Goal: Task Accomplishment & Management: Use online tool/utility

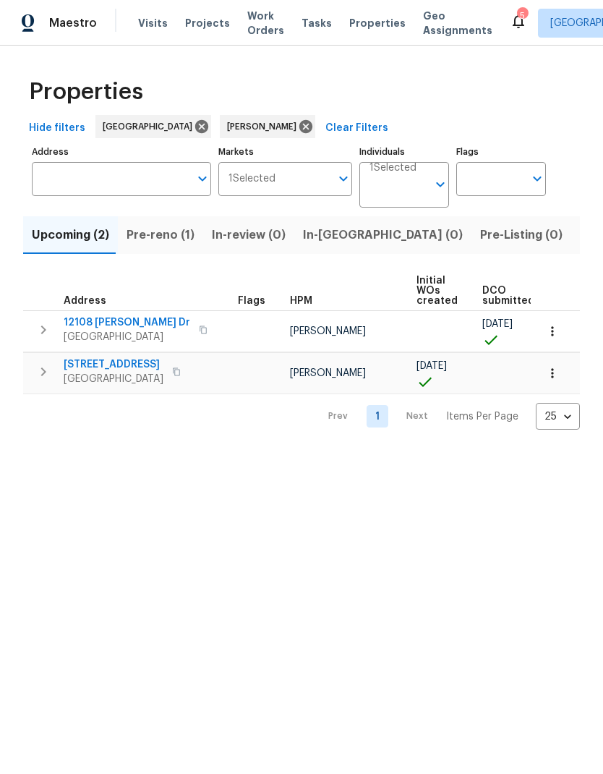
click at [168, 235] on span "Pre-reno (1)" at bounding box center [161, 235] width 68 height 20
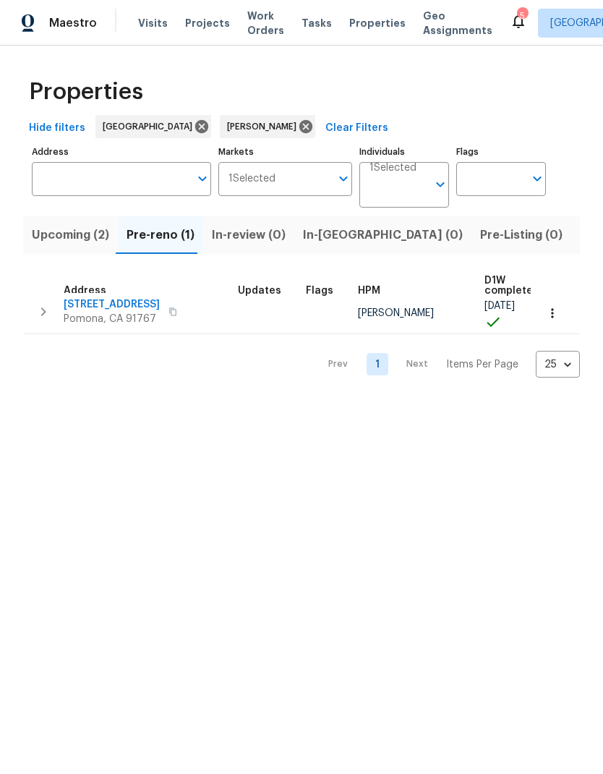
scroll to position [8, 0]
click at [114, 305] on span "704 Mountain Ave" at bounding box center [112, 304] width 96 height 14
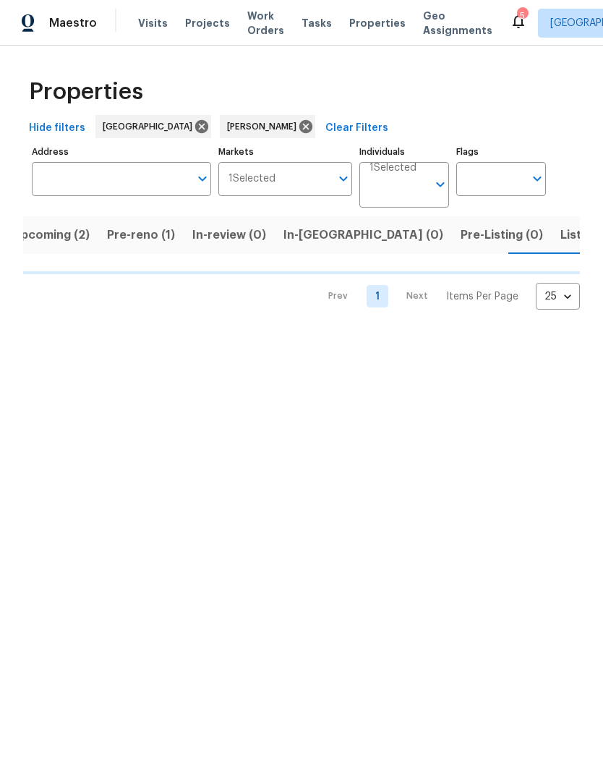
scroll to position [0, 20]
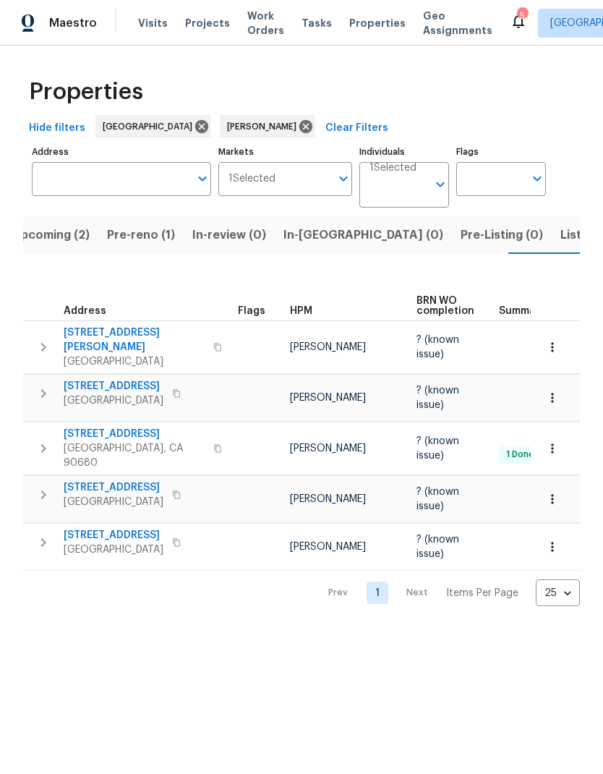
click at [560, 239] on span "Listed (2)" at bounding box center [587, 235] width 54 height 20
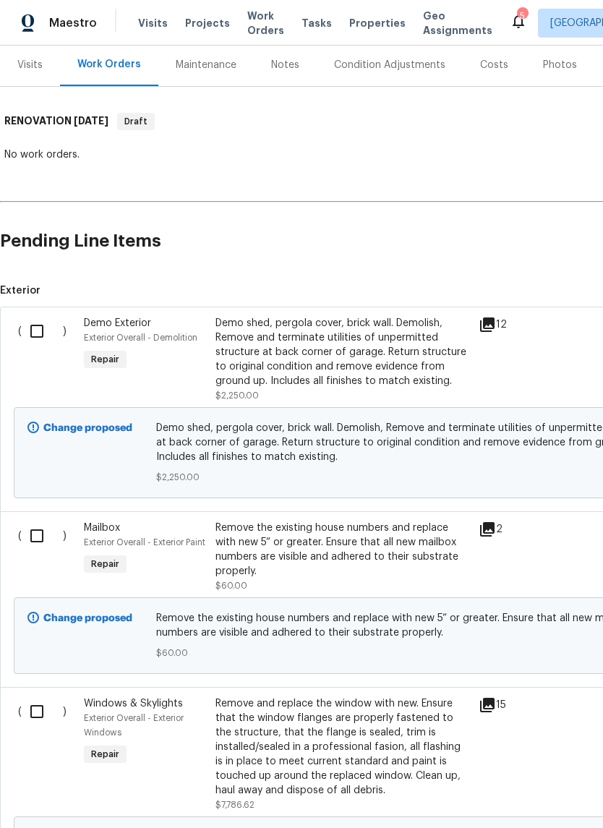
scroll to position [176, 0]
click at [33, 330] on input "checkbox" at bounding box center [42, 330] width 41 height 30
checkbox input "true"
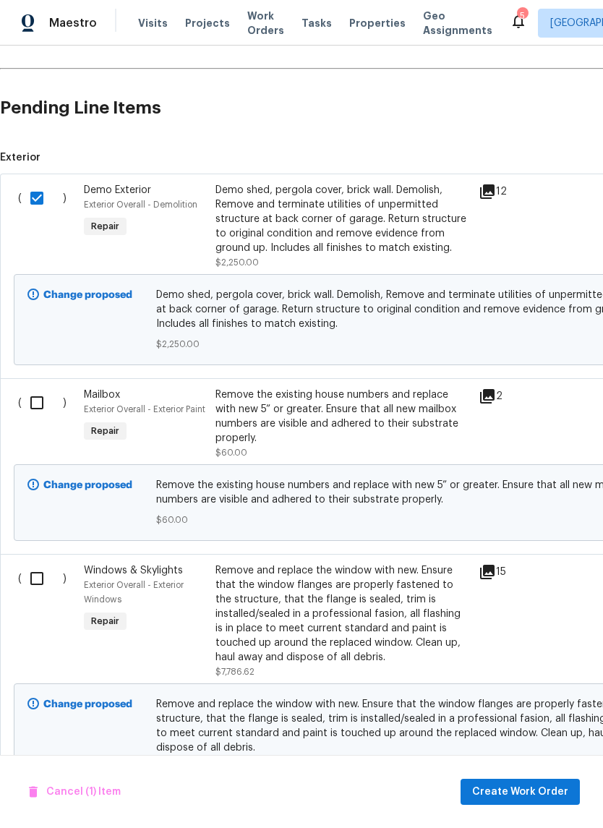
scroll to position [307, 0]
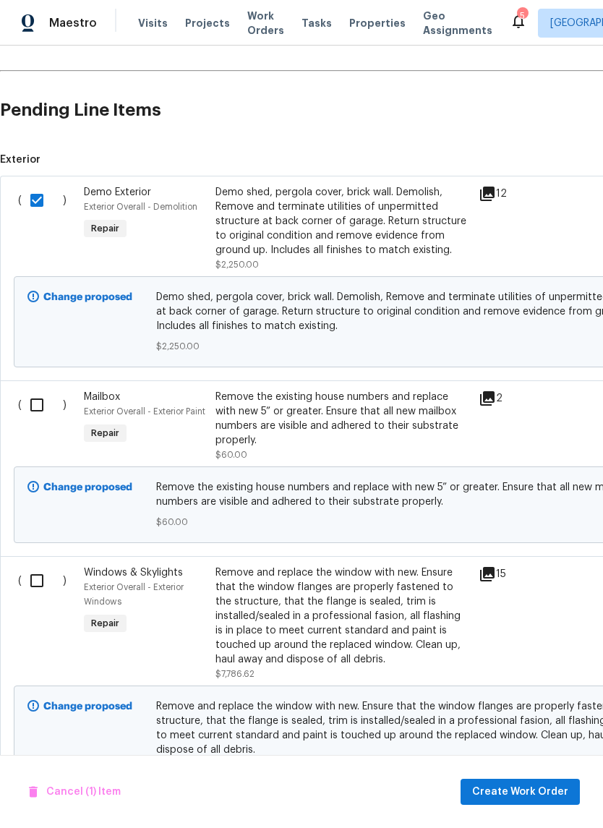
click at [34, 408] on input "checkbox" at bounding box center [42, 405] width 41 height 30
checkbox input "true"
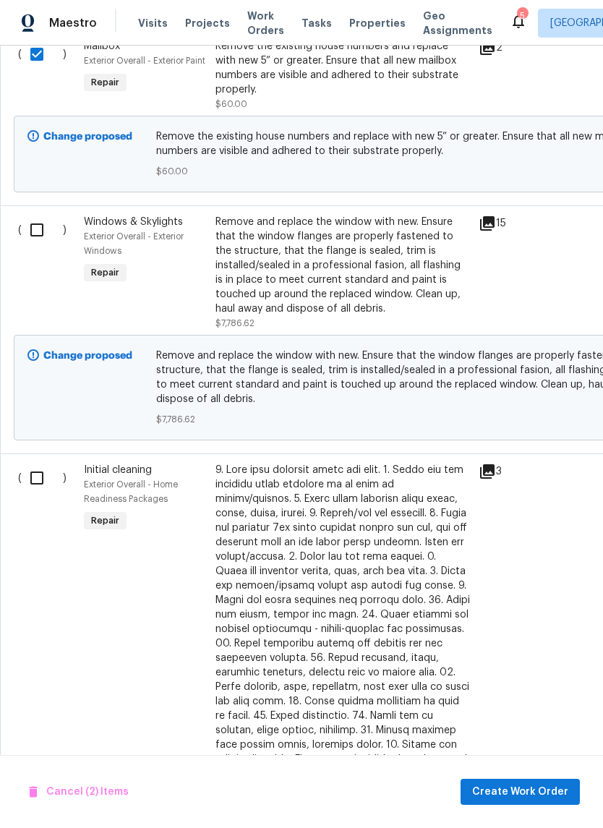
scroll to position [657, 0]
click at [36, 229] on input "checkbox" at bounding box center [42, 230] width 41 height 30
checkbox input "true"
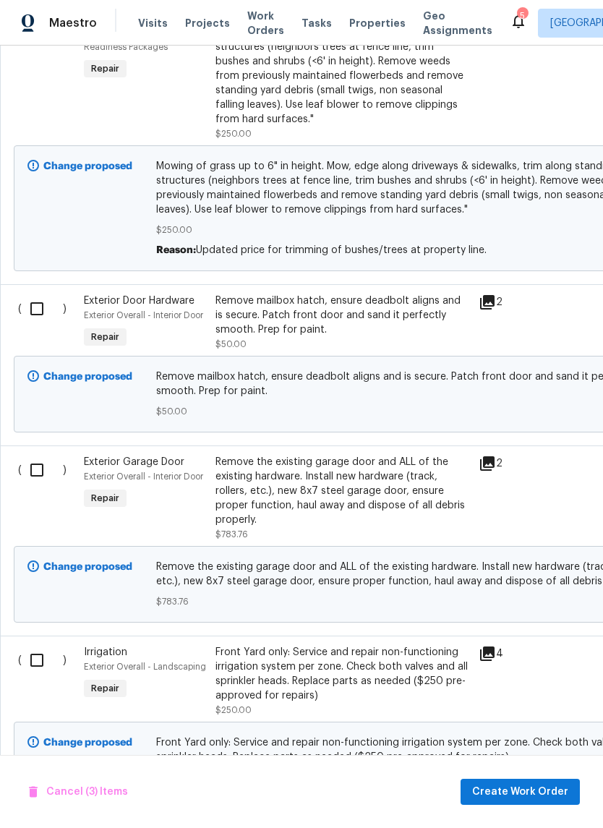
scroll to position [1776, 0]
click at [30, 294] on input "checkbox" at bounding box center [42, 309] width 41 height 30
checkbox input "true"
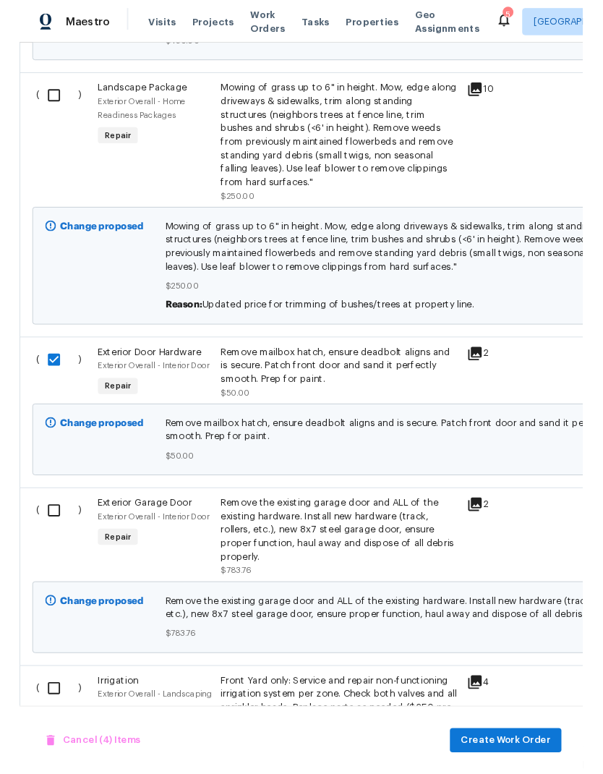
scroll to position [1702, 0]
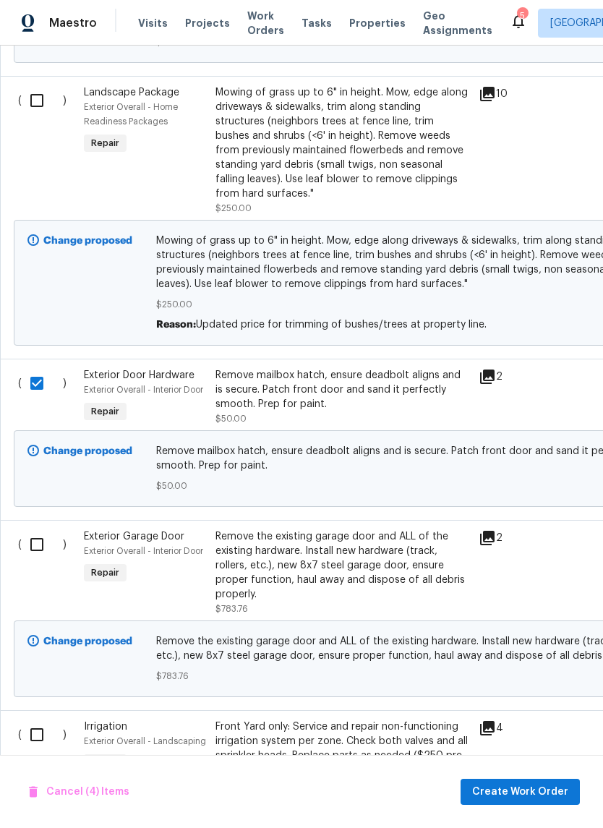
click at [33, 529] on input "checkbox" at bounding box center [42, 544] width 41 height 30
checkbox input "true"
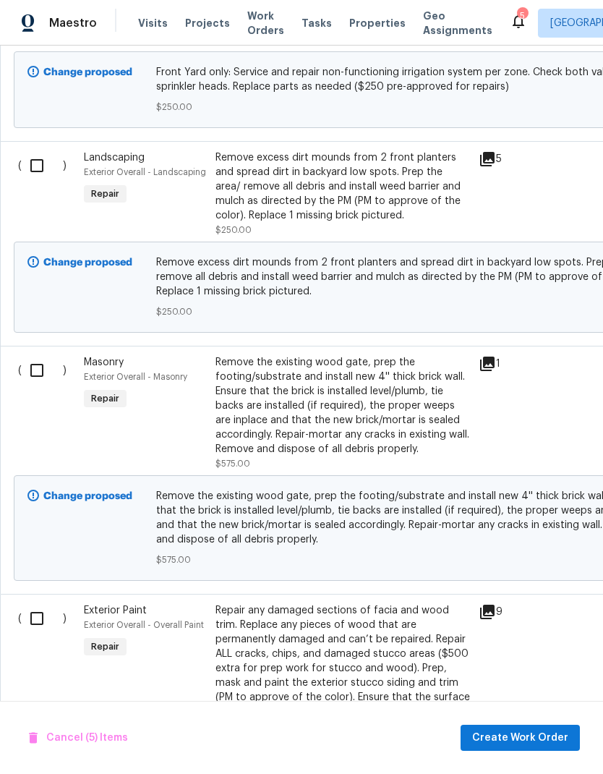
scroll to position [2448, 0]
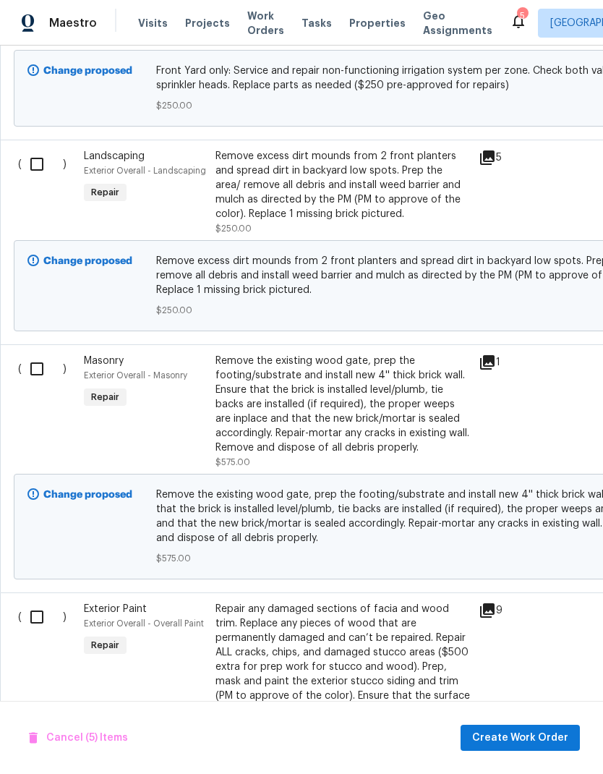
click at [33, 354] on input "checkbox" at bounding box center [42, 369] width 41 height 30
checkbox input "true"
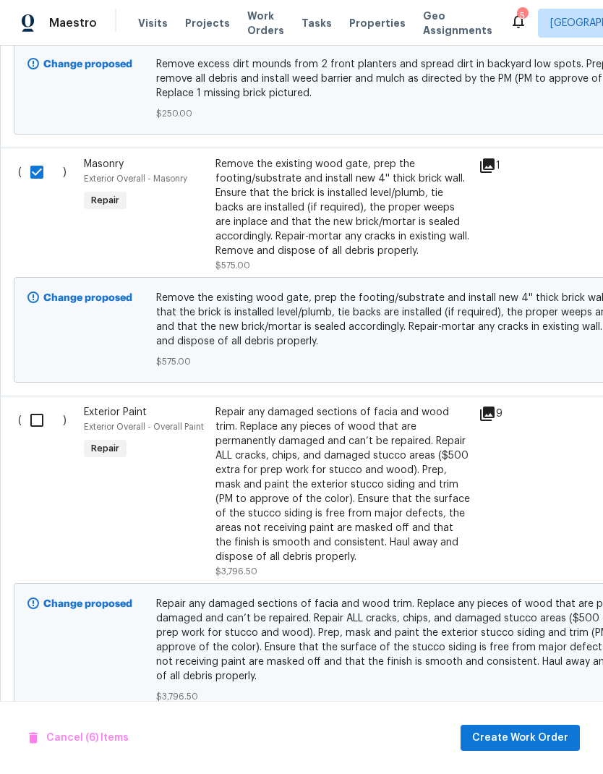
scroll to position [2645, 0]
click at [22, 405] on input "checkbox" at bounding box center [42, 419] width 41 height 30
checkbox input "true"
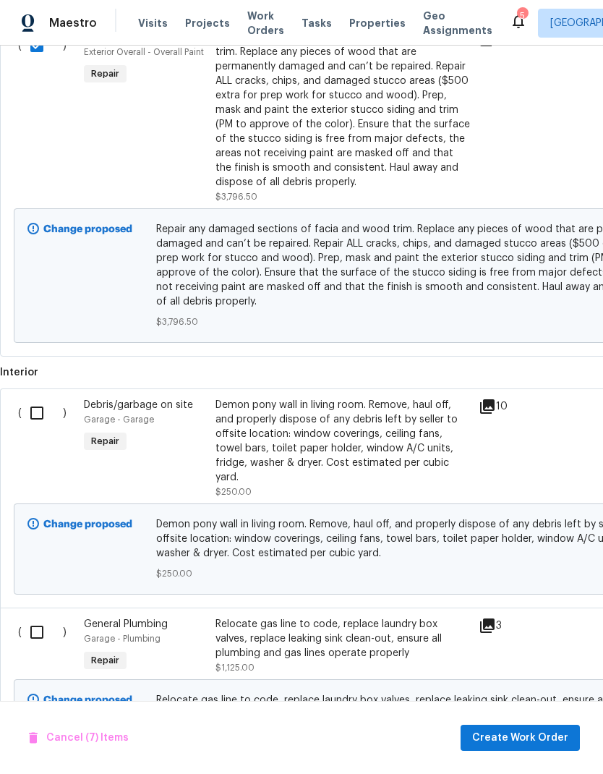
scroll to position [3019, 0]
click at [30, 398] on input "checkbox" at bounding box center [42, 413] width 41 height 30
checkbox input "true"
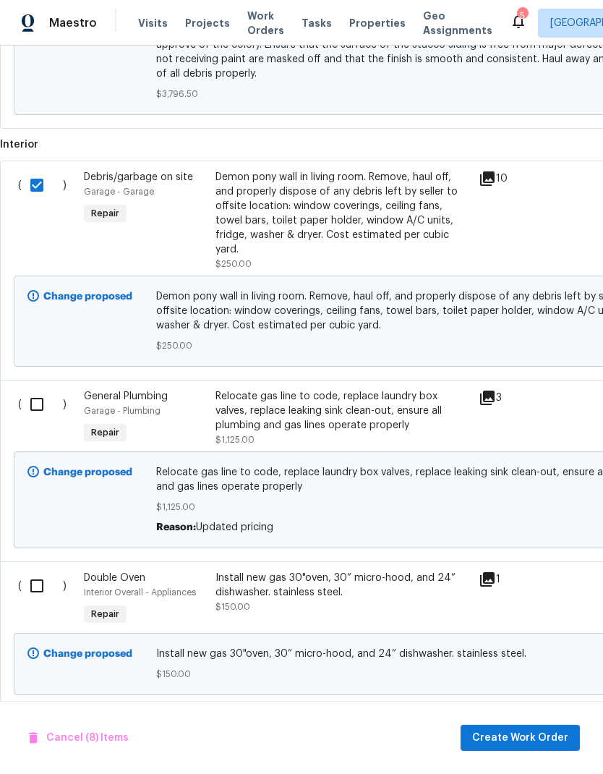
scroll to position [3248, 0]
click at [41, 388] on input "checkbox" at bounding box center [42, 403] width 41 height 30
checkbox input "true"
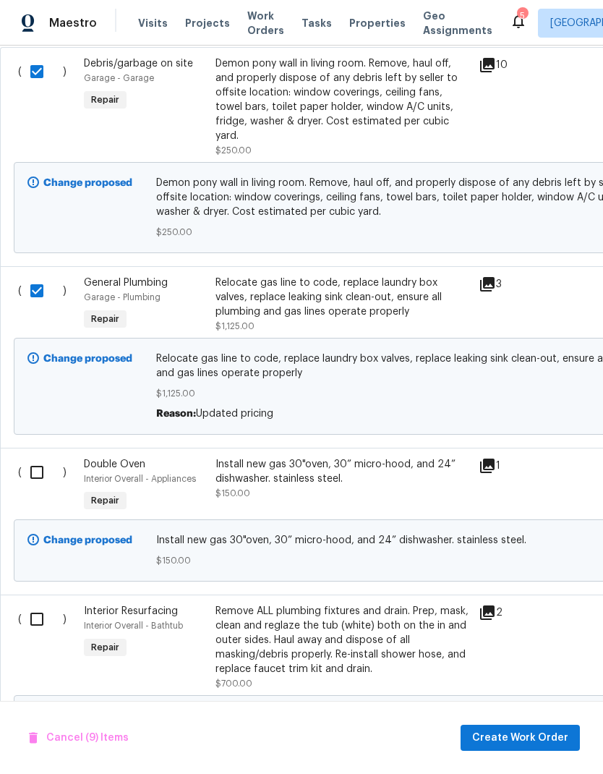
scroll to position [3361, 0]
click at [33, 456] on input "checkbox" at bounding box center [42, 471] width 41 height 30
checkbox input "true"
click at [36, 603] on input "checkbox" at bounding box center [42, 618] width 41 height 30
checkbox input "true"
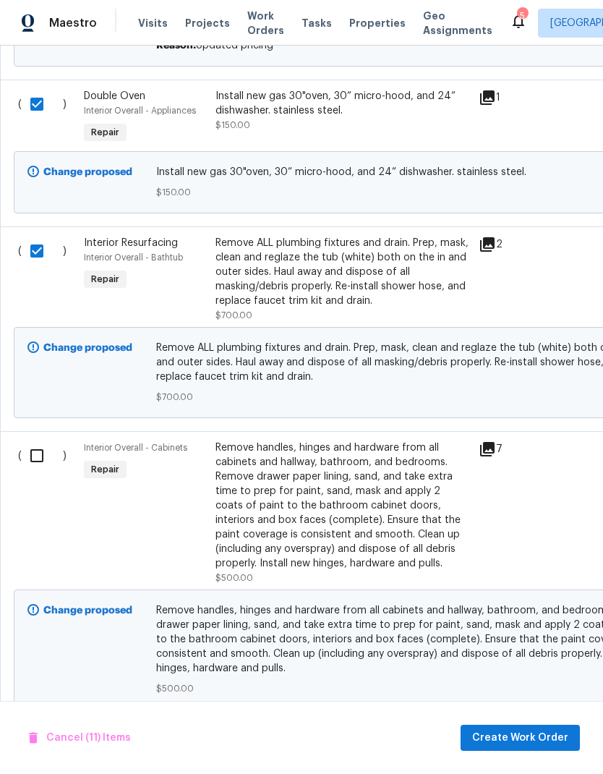
scroll to position [3729, 0]
click at [37, 440] on input "checkbox" at bounding box center [42, 455] width 41 height 30
checkbox input "true"
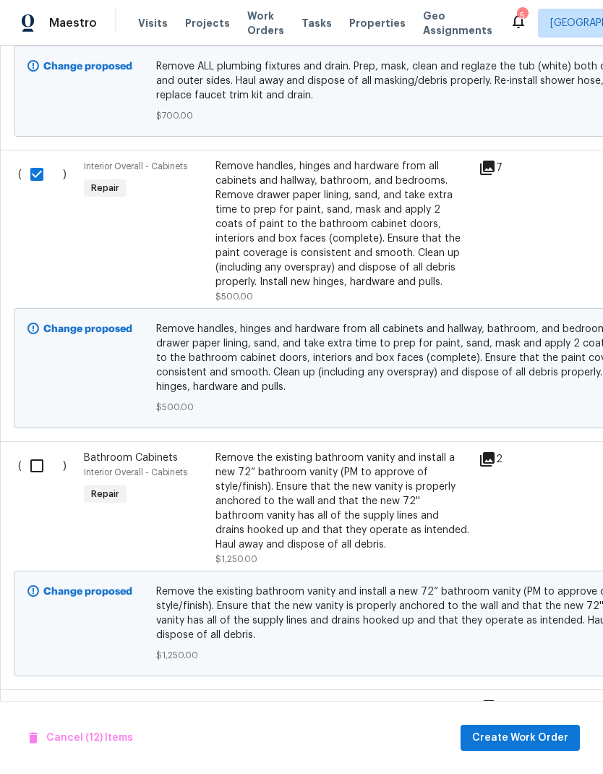
scroll to position [4010, 0]
click at [35, 450] on input "checkbox" at bounding box center [42, 465] width 41 height 30
checkbox input "true"
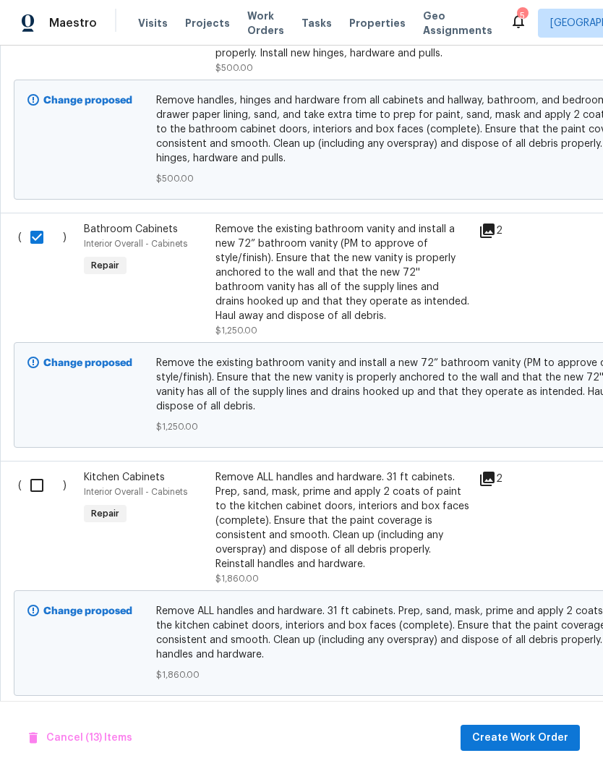
scroll to position [4239, 0]
click at [33, 469] on input "checkbox" at bounding box center [42, 484] width 41 height 30
checkbox input "true"
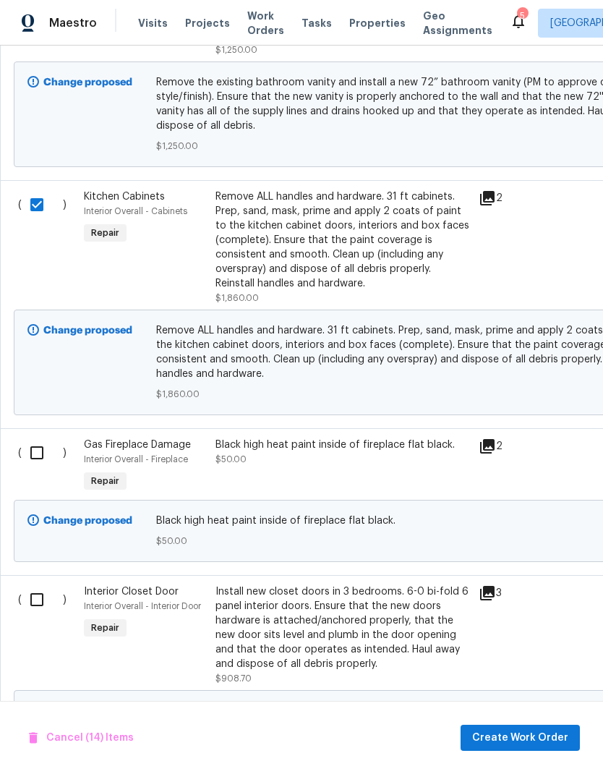
scroll to position [4520, 0]
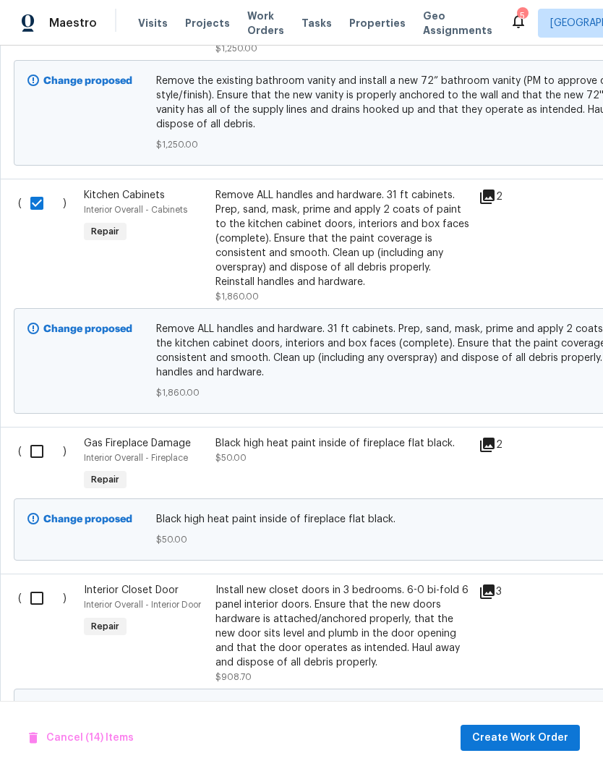
click at [44, 436] on input "checkbox" at bounding box center [42, 451] width 41 height 30
checkbox input "true"
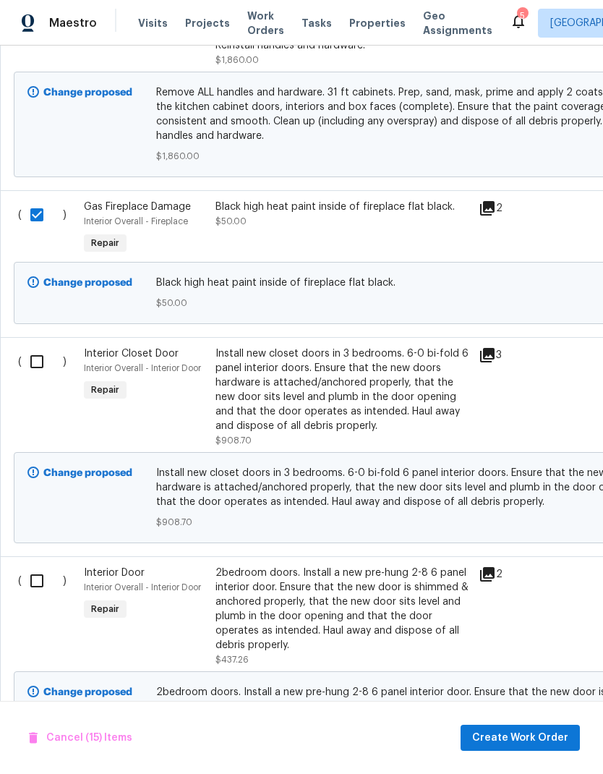
scroll to position [4758, 0]
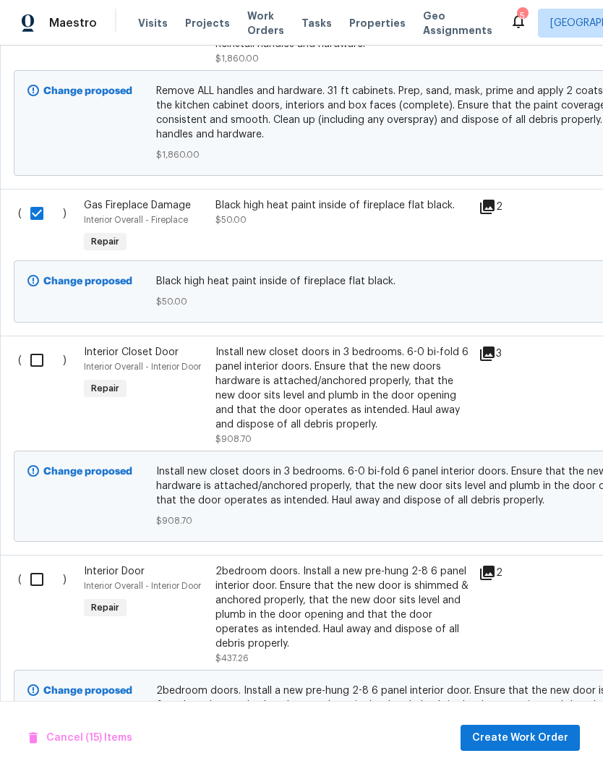
click at [34, 345] on input "checkbox" at bounding box center [42, 360] width 41 height 30
checkbox input "true"
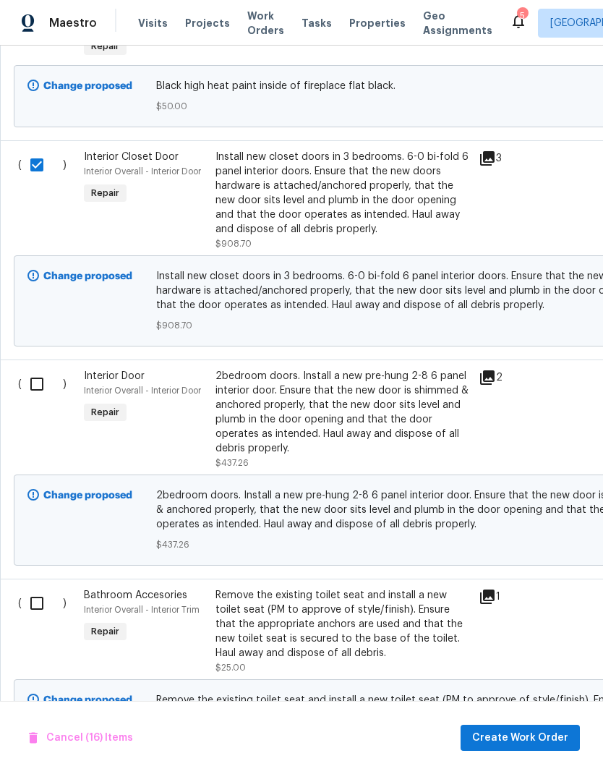
scroll to position [0, 0]
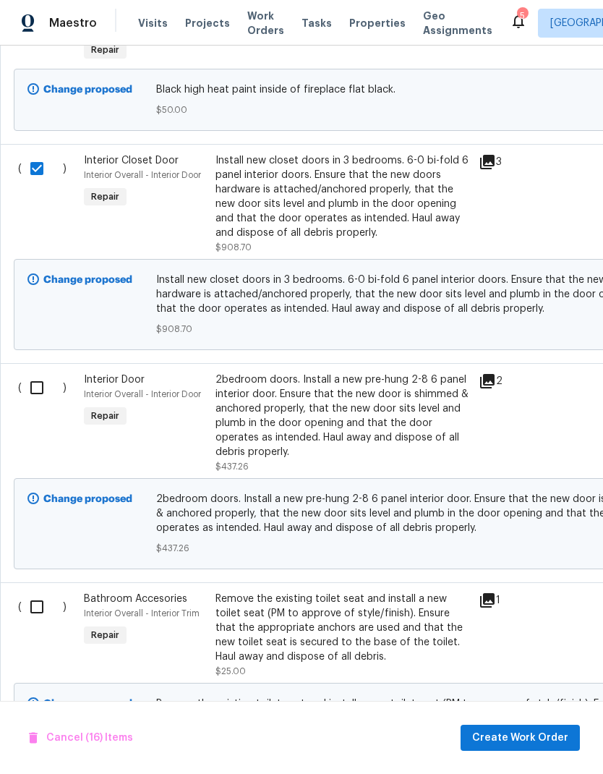
click at [37, 372] on input "checkbox" at bounding box center [42, 387] width 41 height 30
checkbox input "true"
click at [41, 591] on input "checkbox" at bounding box center [42, 606] width 41 height 30
checkbox input "true"
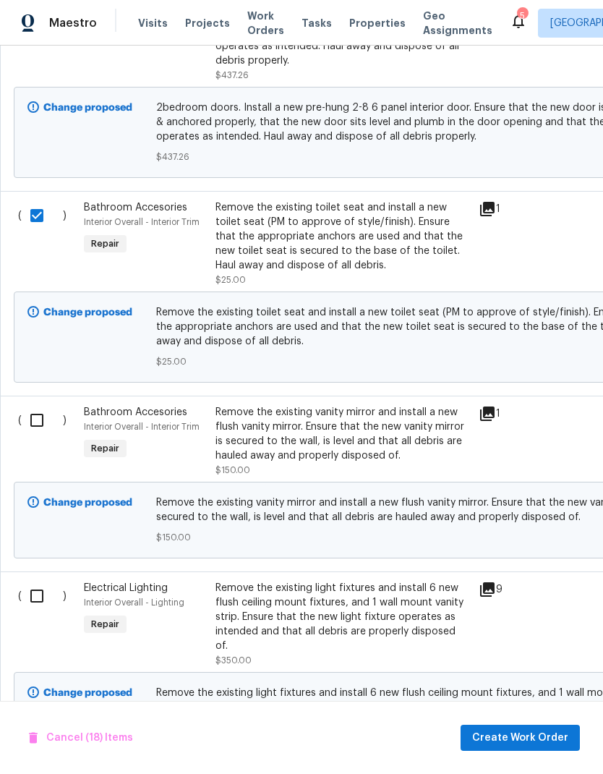
click at [33, 405] on input "checkbox" at bounding box center [42, 420] width 41 height 30
checkbox input "true"
click at [33, 581] on input "checkbox" at bounding box center [42, 596] width 41 height 30
checkbox input "true"
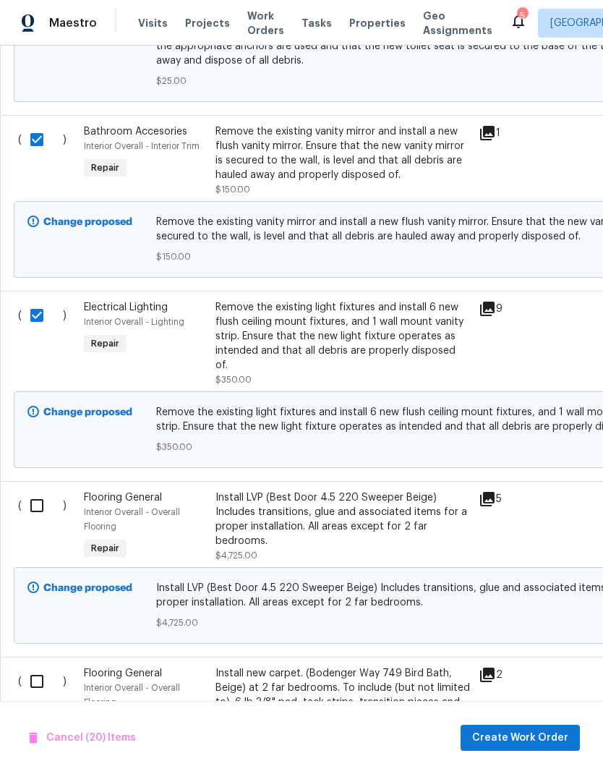
click at [38, 490] on input "checkbox" at bounding box center [42, 505] width 41 height 30
click at [39, 490] on input "checkbox" at bounding box center [42, 505] width 41 height 30
checkbox input "false"
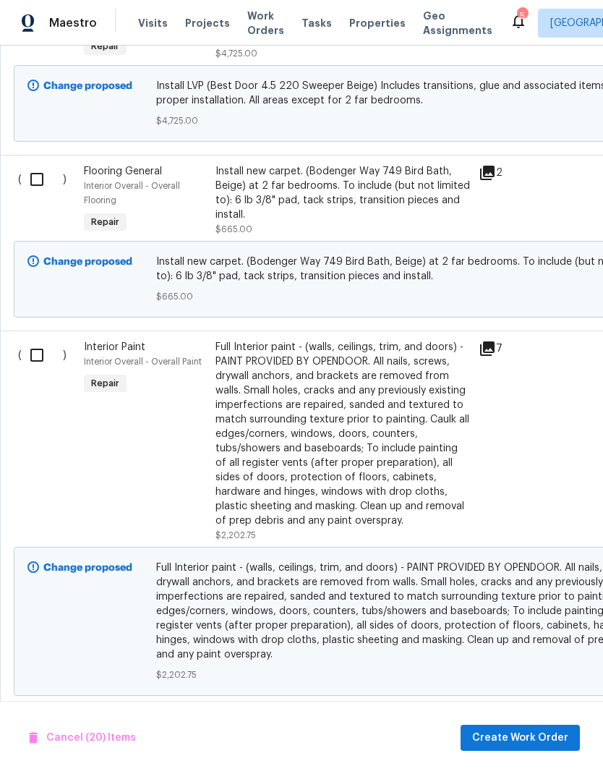
click at [38, 340] on input "checkbox" at bounding box center [42, 355] width 41 height 30
checkbox input "true"
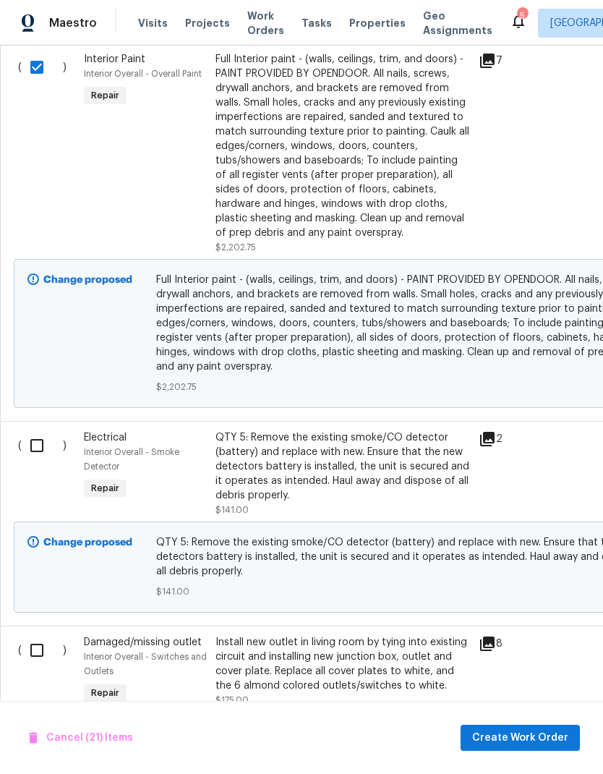
scroll to position [6413, -1]
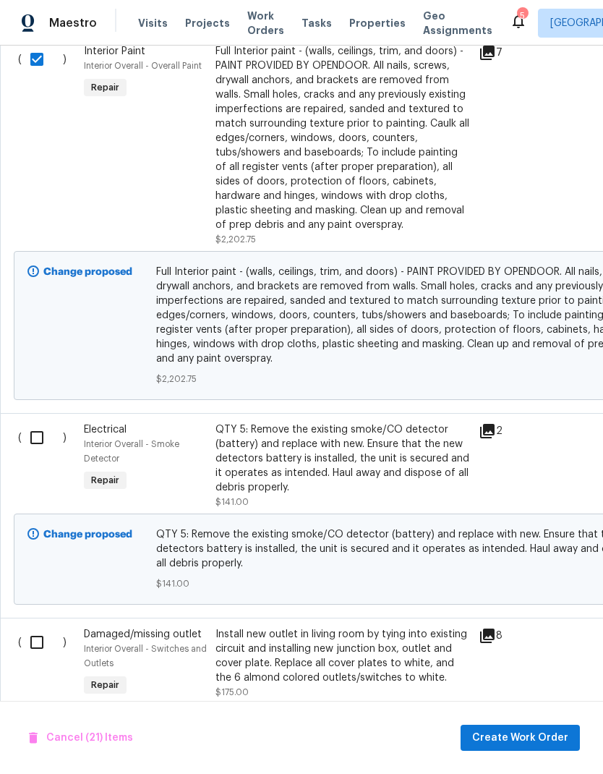
click at [29, 422] on input "checkbox" at bounding box center [42, 437] width 41 height 30
checkbox input "true"
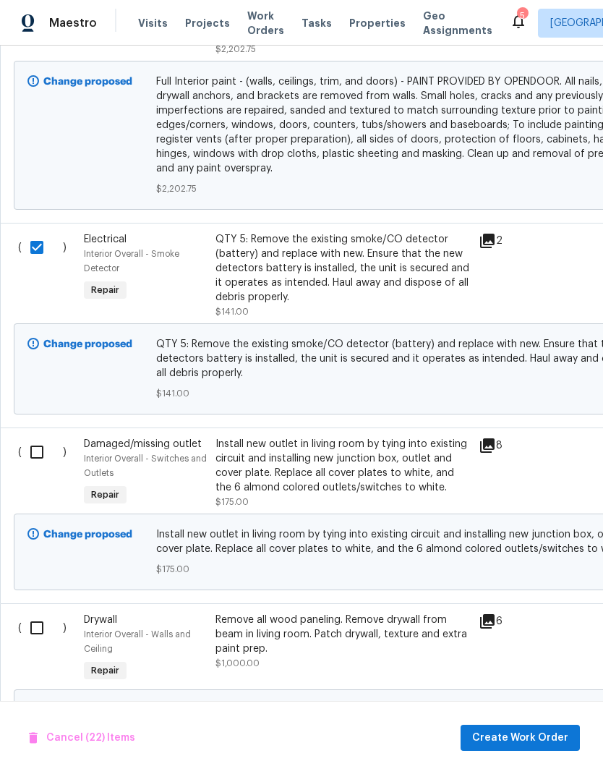
click at [43, 437] on input "checkbox" at bounding box center [42, 452] width 41 height 30
checkbox input "true"
click at [30, 612] on input "checkbox" at bounding box center [42, 627] width 41 height 30
checkbox input "true"
click at [515, 735] on span "Create Work Order" at bounding box center [520, 738] width 96 height 18
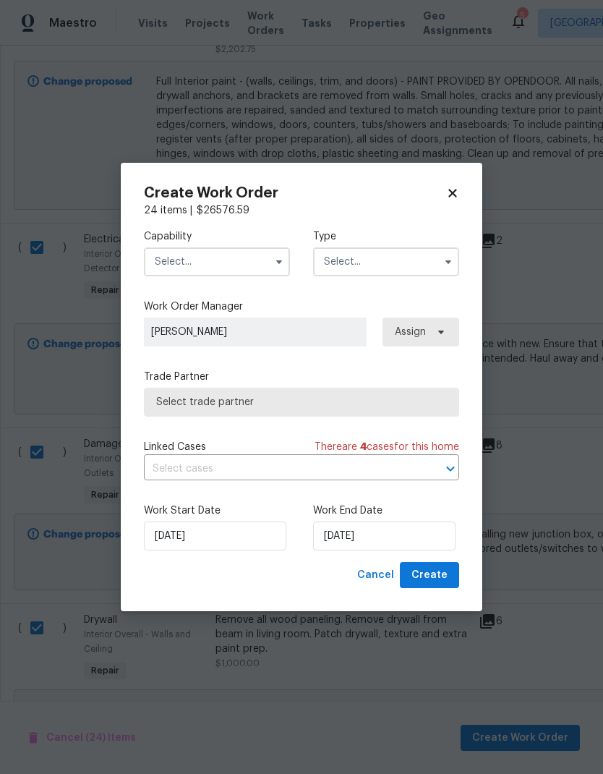
click at [215, 261] on input "text" at bounding box center [217, 261] width 146 height 29
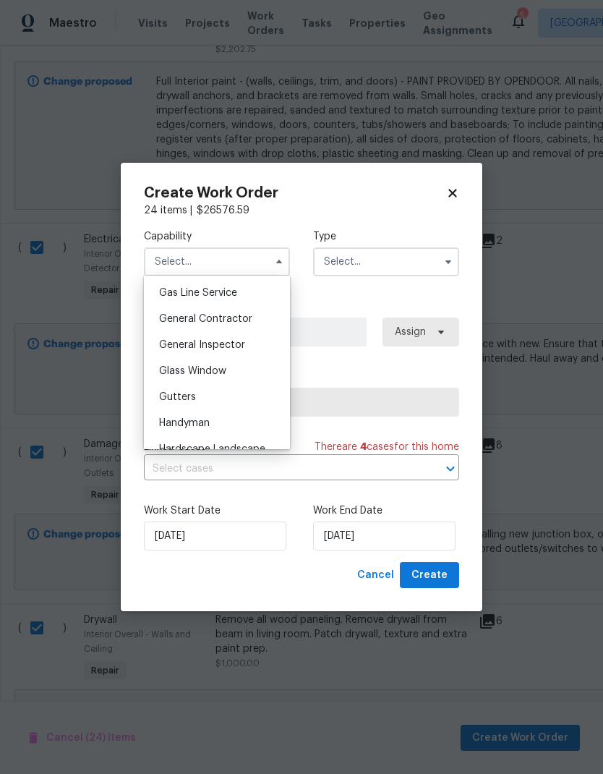
scroll to position [635, 0]
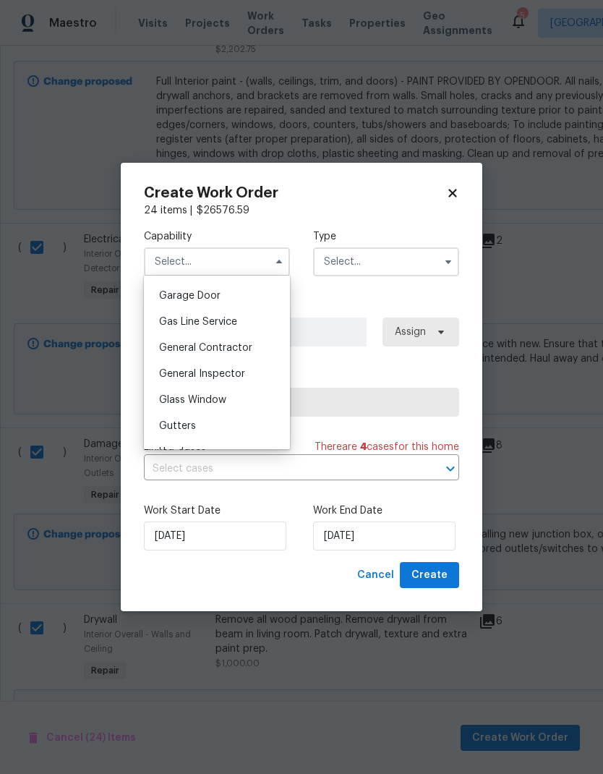
click at [237, 343] on span "General Contractor" at bounding box center [205, 348] width 93 height 10
type input "General Contractor"
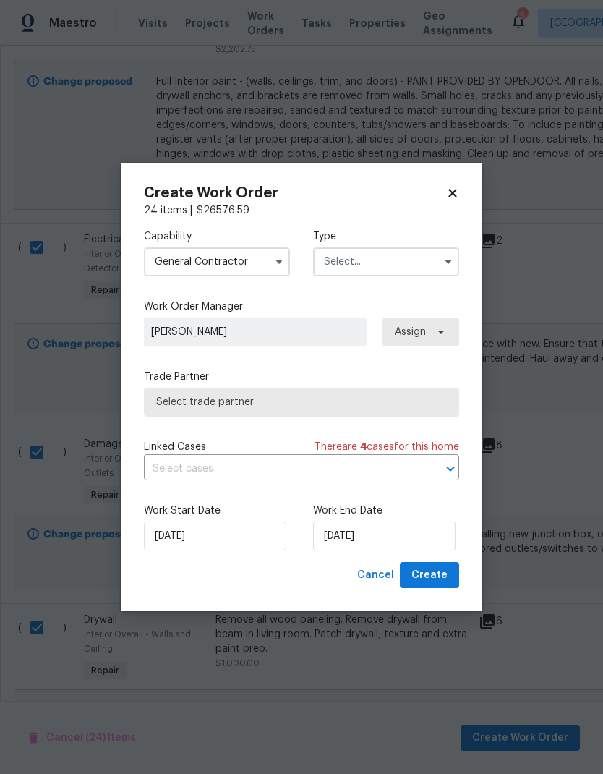
click at [393, 254] on input "text" at bounding box center [386, 261] width 146 height 29
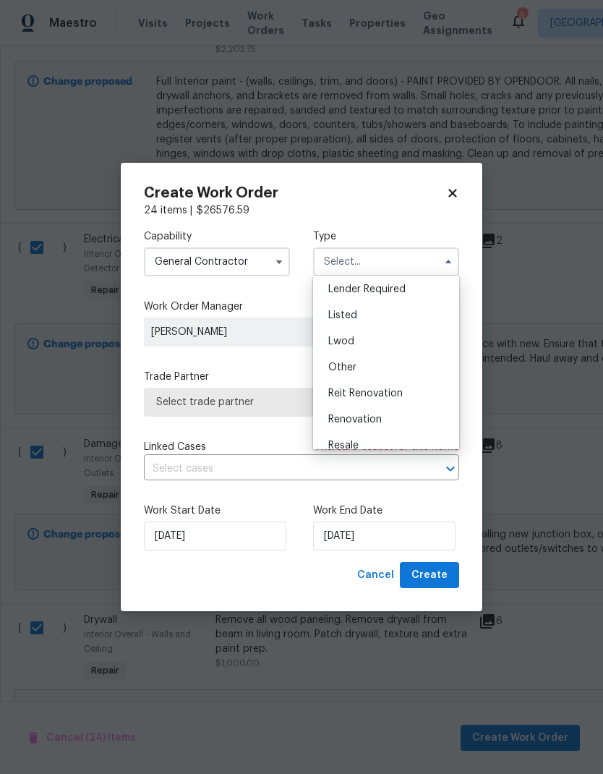
scroll to position [110, 0]
click at [390, 414] on div "Renovation" at bounding box center [386, 416] width 139 height 26
type input "Renovation"
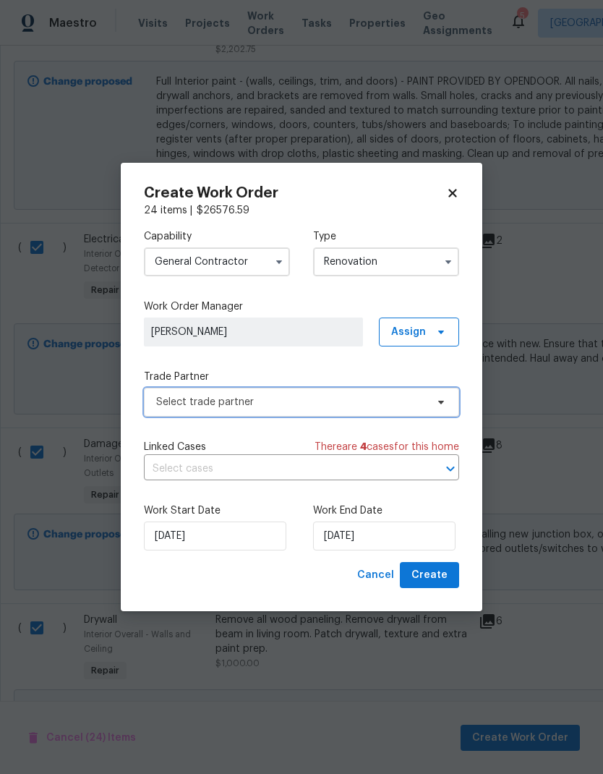
click at [329, 395] on span "Select trade partner" at bounding box center [291, 402] width 270 height 14
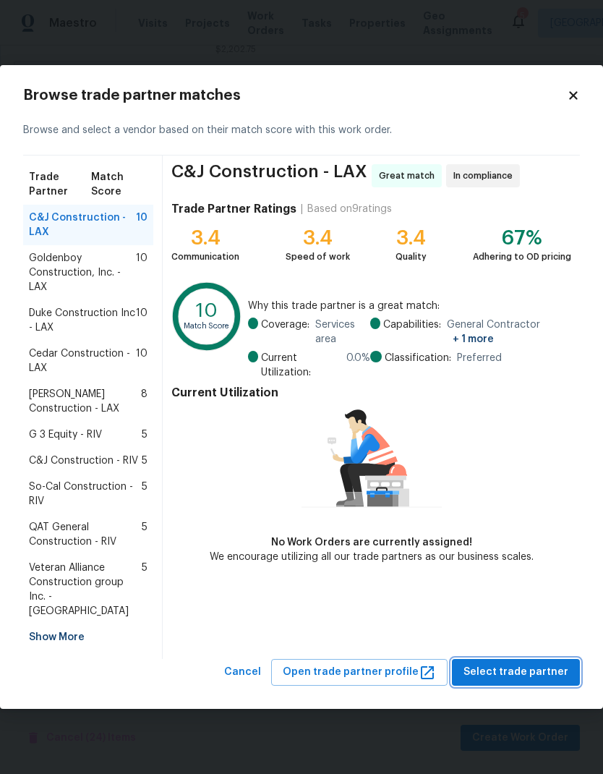
click at [523, 663] on span "Select trade partner" at bounding box center [515, 672] width 105 height 18
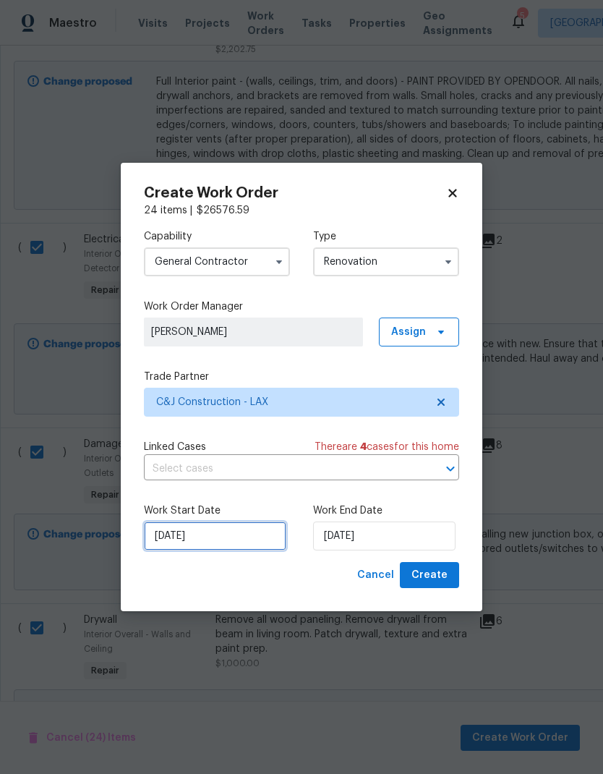
click at [244, 536] on input "10/9/2025" at bounding box center [215, 535] width 142 height 29
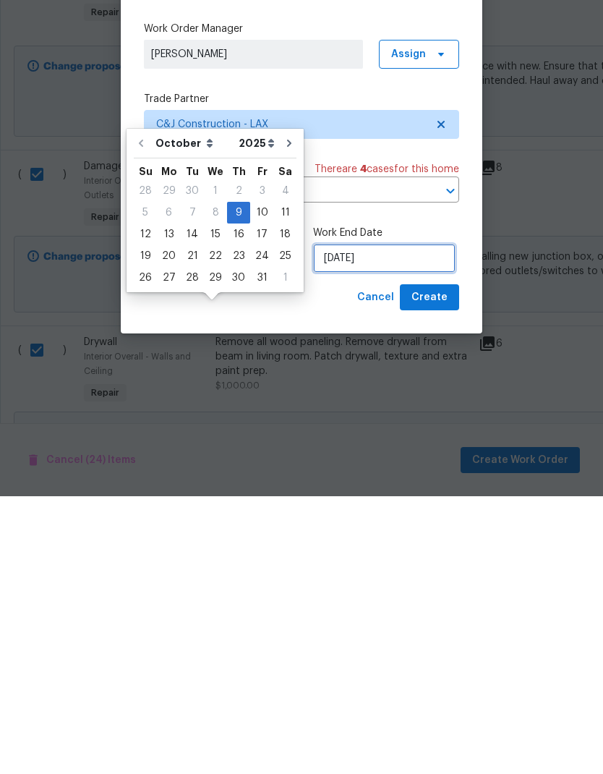
click at [366, 521] on input "10/9/2025" at bounding box center [384, 535] width 142 height 29
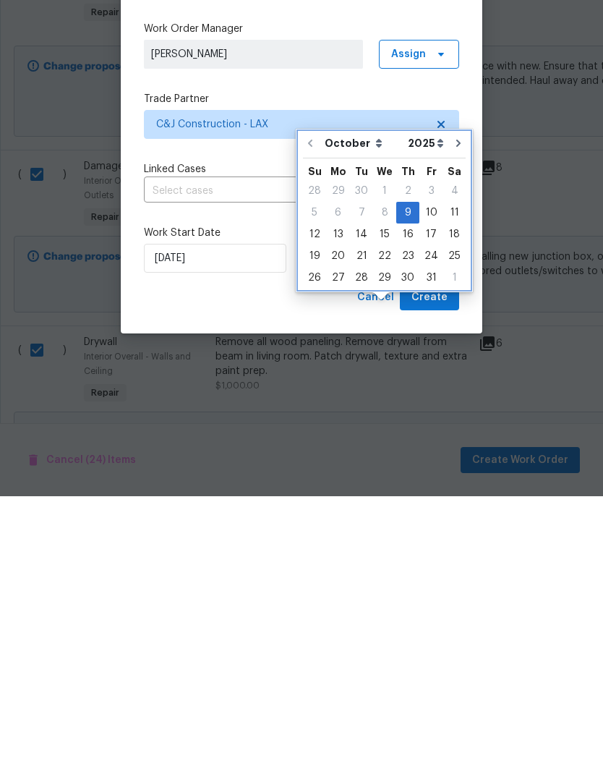
click at [453, 415] on icon "Go to next month" at bounding box center [459, 421] width 12 height 12
type input "11/9/2025"
select select "10"
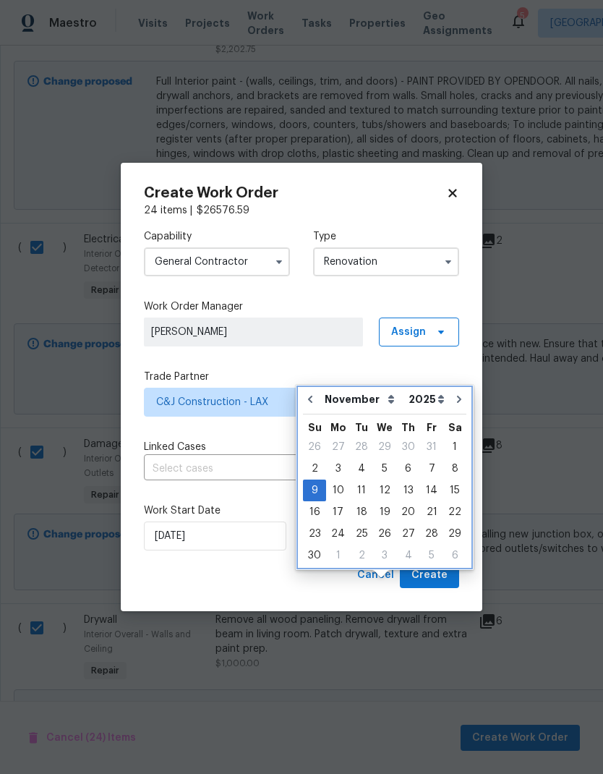
click at [312, 393] on icon "Go to previous month" at bounding box center [310, 399] width 12 height 12
type input "10/9/2025"
select select "9"
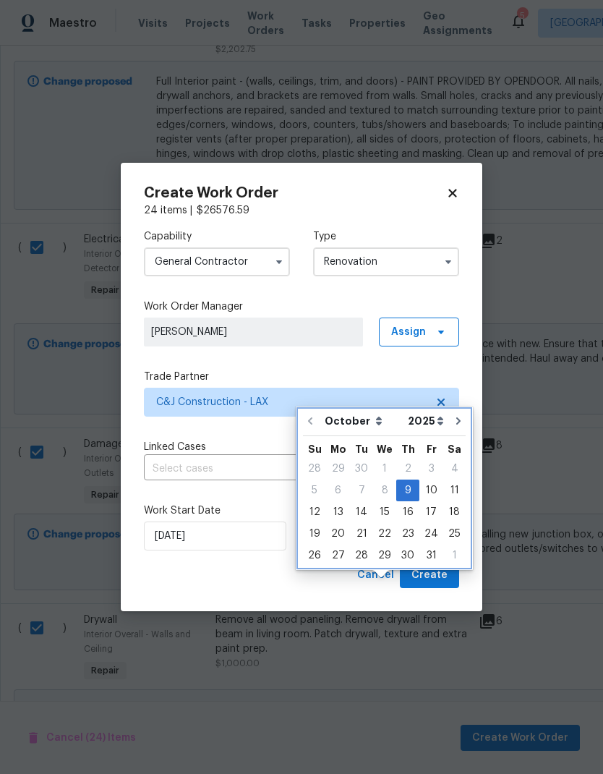
click at [453, 415] on icon "Go to next month" at bounding box center [459, 421] width 12 height 12
type input "11/9/2025"
select select "10"
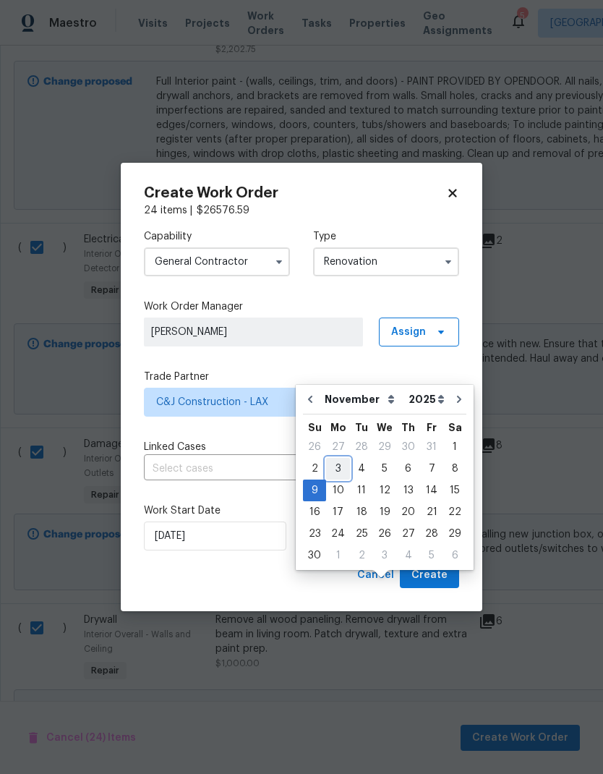
click at [338, 458] on div "3" at bounding box center [338, 468] width 24 height 20
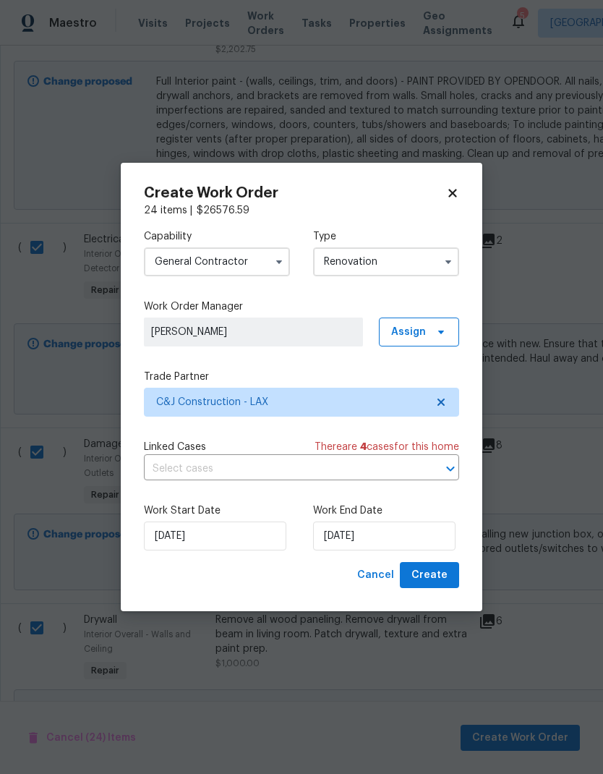
type input "11/3/2025"
click at [383, 536] on input "11/3/2025" at bounding box center [384, 535] width 142 height 29
select select "10"
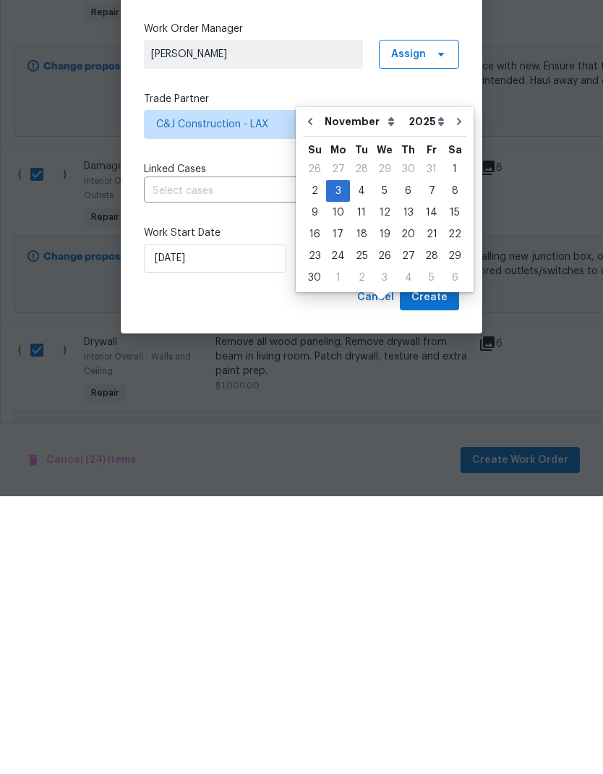
click at [316, 562] on div "Cancel Create" at bounding box center [301, 575] width 315 height 27
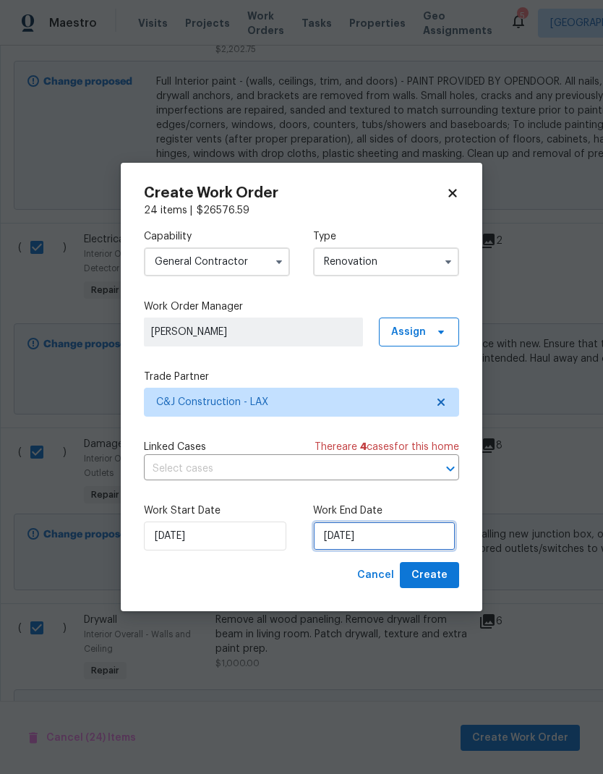
click at [416, 531] on input "11/3/2025" at bounding box center [384, 535] width 142 height 29
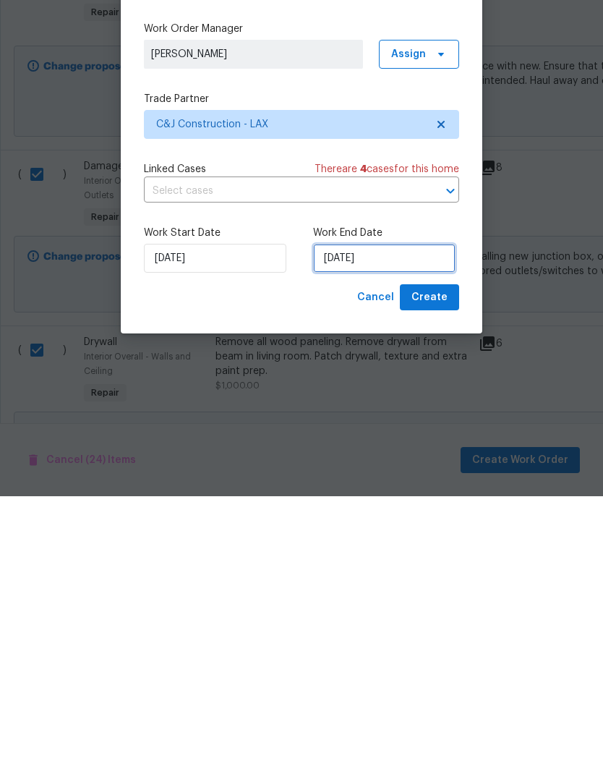
select select "10"
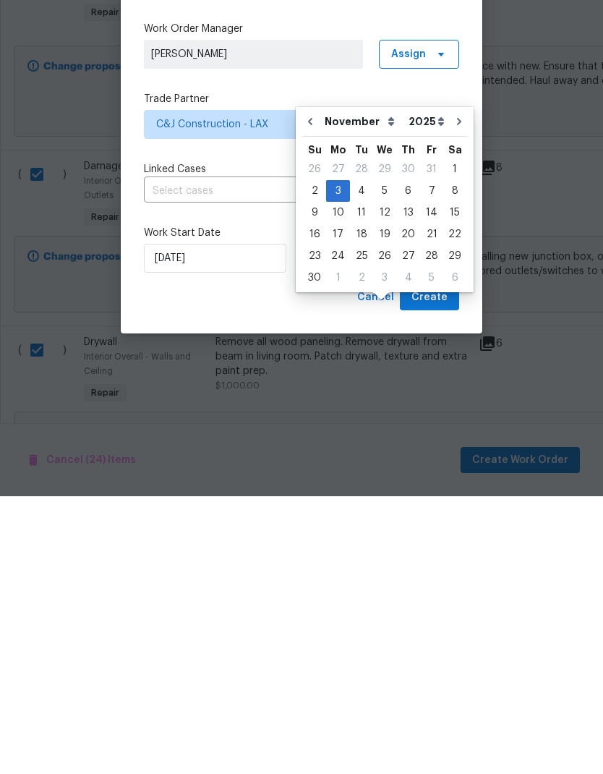
click at [319, 562] on div "Cancel Create" at bounding box center [301, 575] width 315 height 27
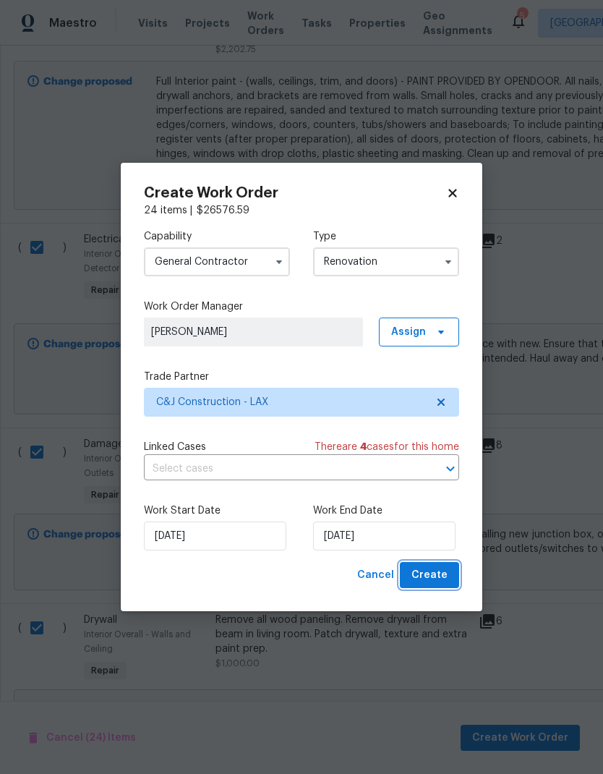
click at [440, 575] on span "Create" at bounding box center [429, 575] width 36 height 18
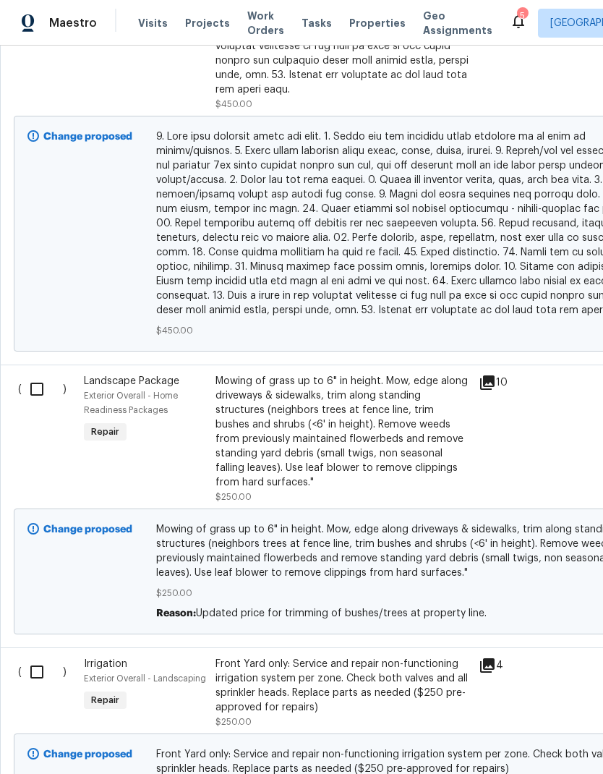
scroll to position [823, 0]
click at [42, 375] on input "checkbox" at bounding box center [42, 390] width 41 height 30
checkbox input "true"
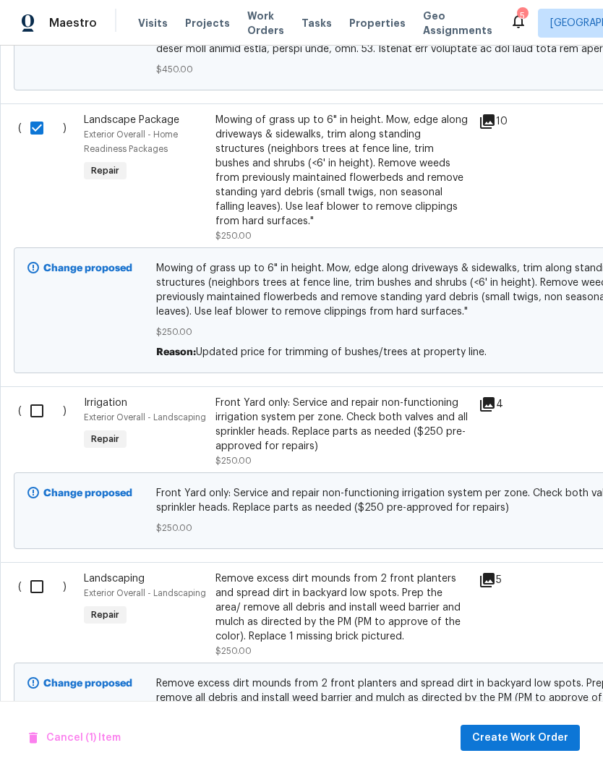
scroll to position [1085, 0]
click at [38, 395] on input "checkbox" at bounding box center [42, 410] width 41 height 30
checkbox input "true"
click at [37, 570] on input "checkbox" at bounding box center [42, 585] width 41 height 30
checkbox input "true"
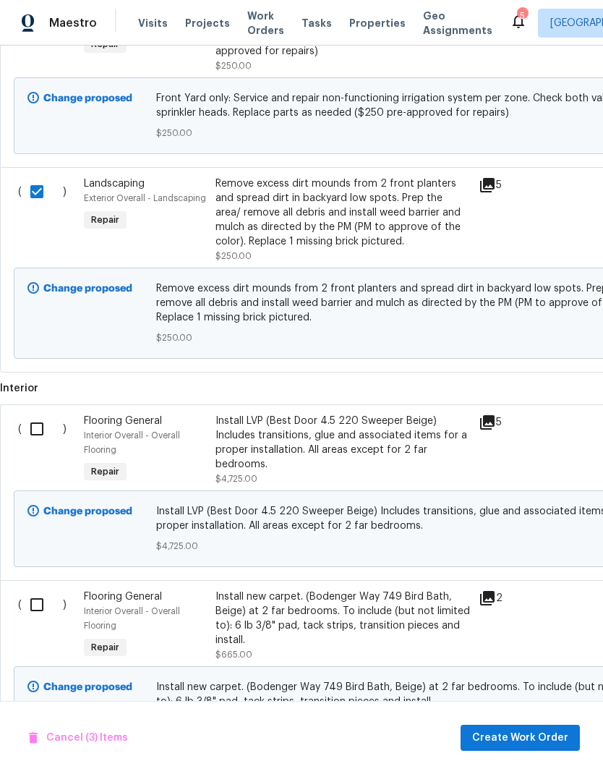
scroll to position [1479, 0]
click at [525, 734] on span "Create Work Order" at bounding box center [520, 738] width 96 height 18
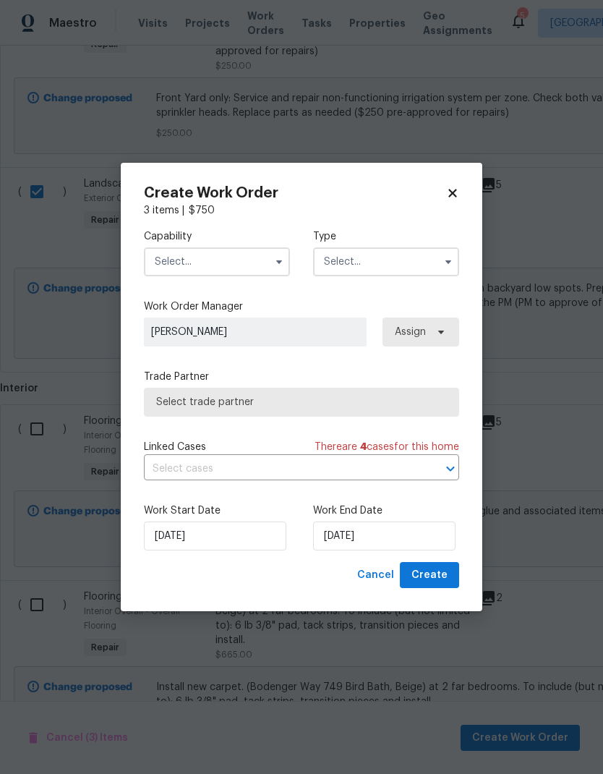
click at [252, 266] on input "text" at bounding box center [217, 261] width 146 height 29
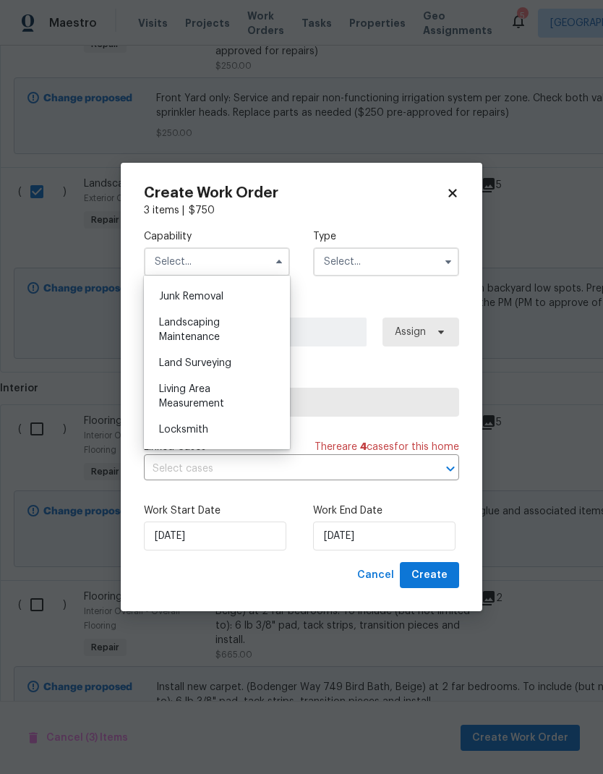
scroll to position [919, 0]
click at [228, 331] on div "Landscaping Maintenance" at bounding box center [216, 332] width 139 height 40
type input "Landscaping Maintenance"
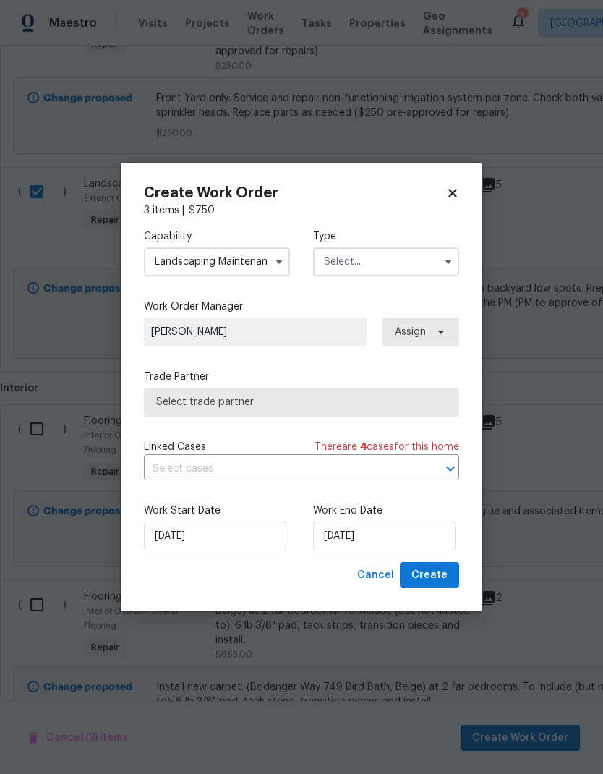
click at [370, 269] on input "text" at bounding box center [386, 261] width 146 height 29
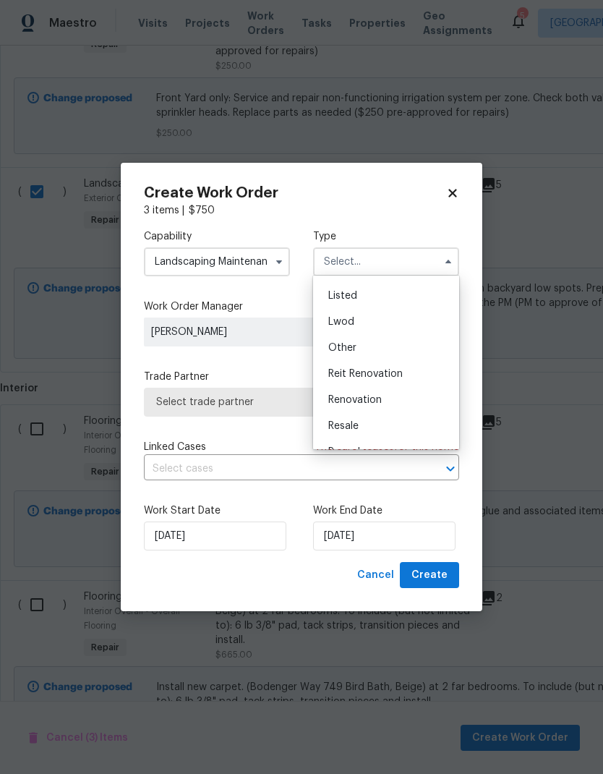
scroll to position [129, 0]
click at [390, 400] on div "Renovation" at bounding box center [386, 398] width 139 height 26
type input "Renovation"
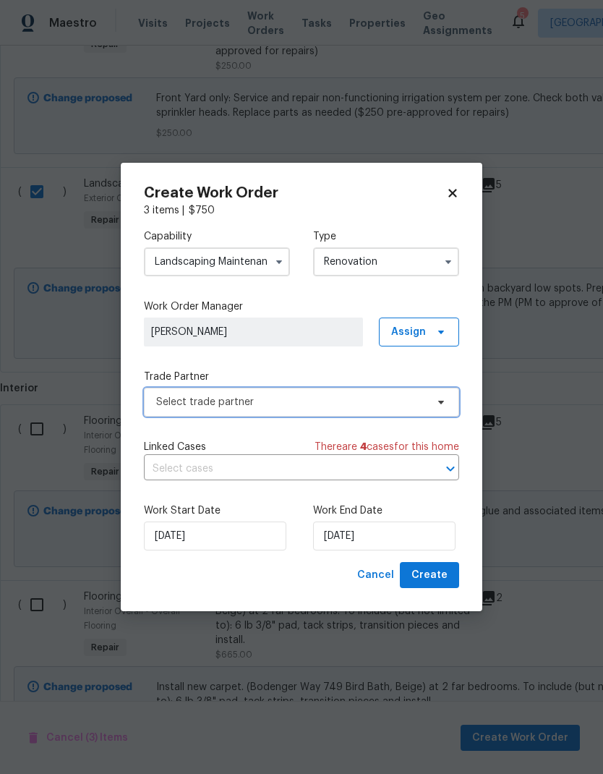
click at [322, 401] on span "Select trade partner" at bounding box center [291, 402] width 270 height 14
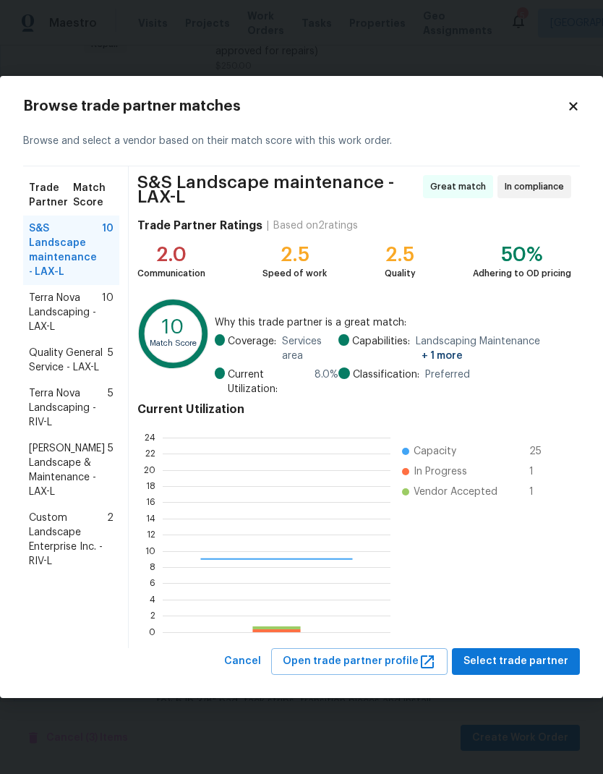
scroll to position [202, 228]
click at [61, 311] on span "Terra Nova Landscaping - LAX-L" at bounding box center [65, 312] width 73 height 43
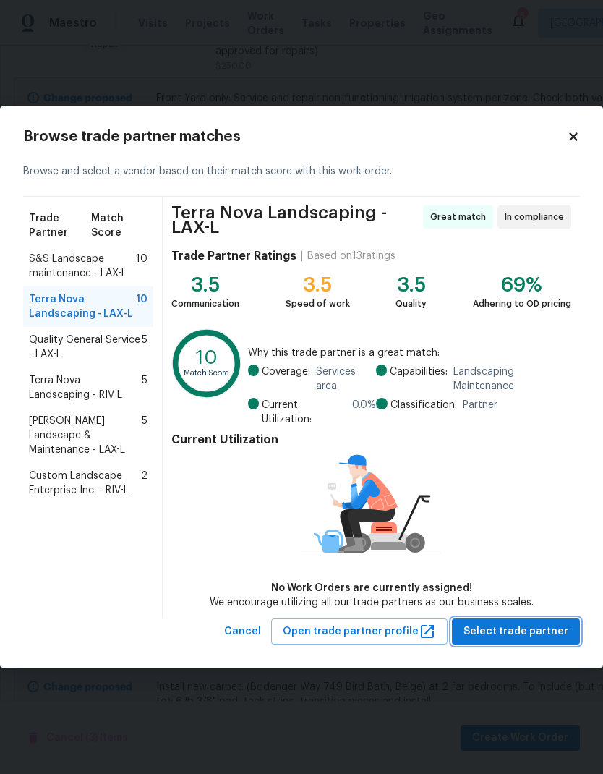
click at [529, 630] on span "Select trade partner" at bounding box center [515, 631] width 105 height 18
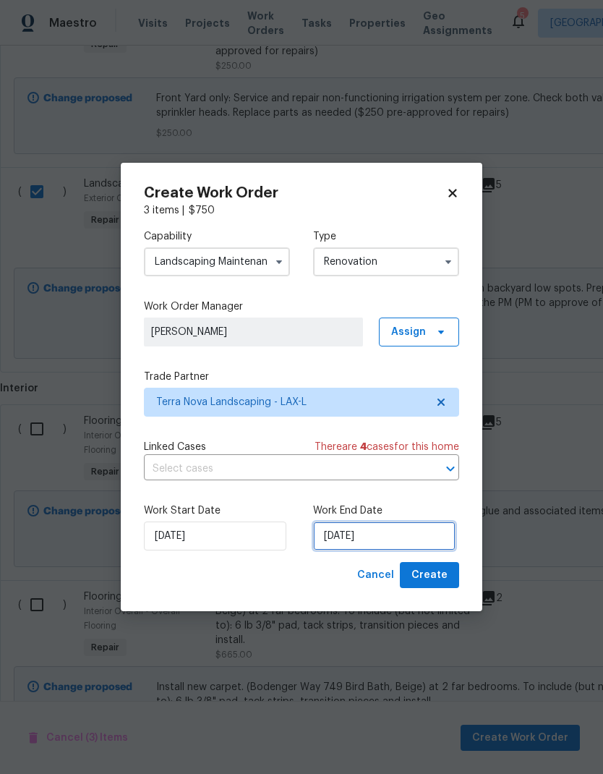
click at [353, 536] on input "10/9/2025" at bounding box center [384, 535] width 142 height 29
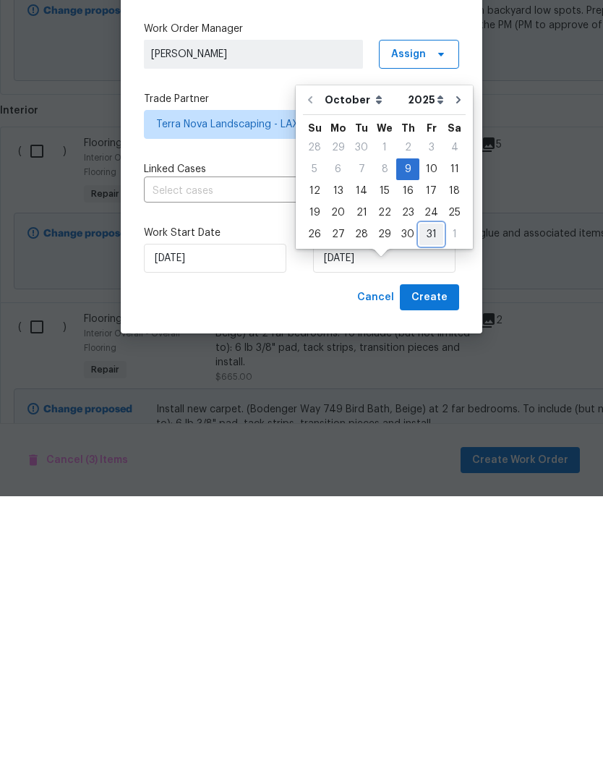
click at [425, 502] on div "31" at bounding box center [431, 512] width 24 height 20
type input "10/31/2025"
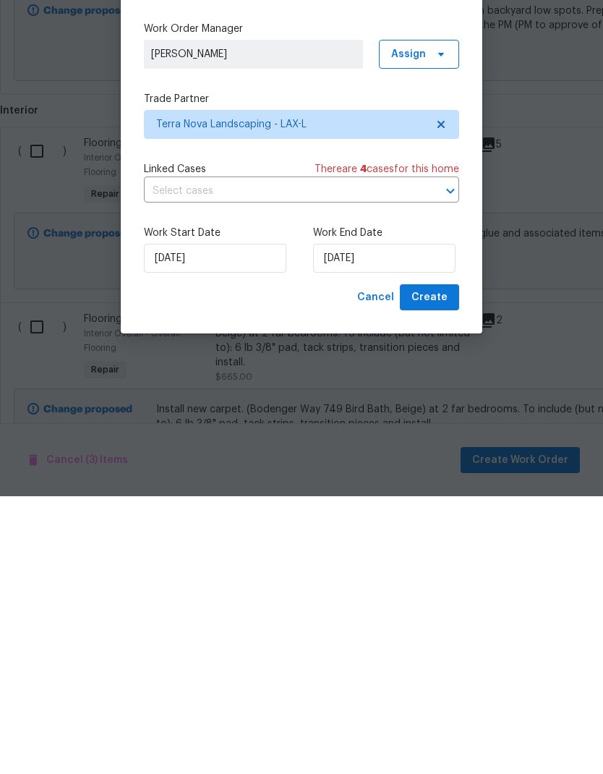
scroll to position [58, 0]
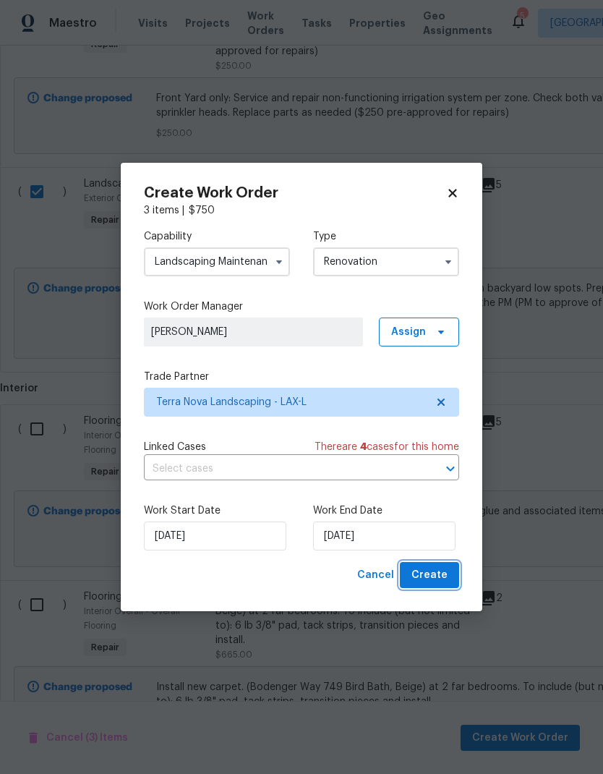
click at [435, 577] on span "Create" at bounding box center [429, 575] width 36 height 18
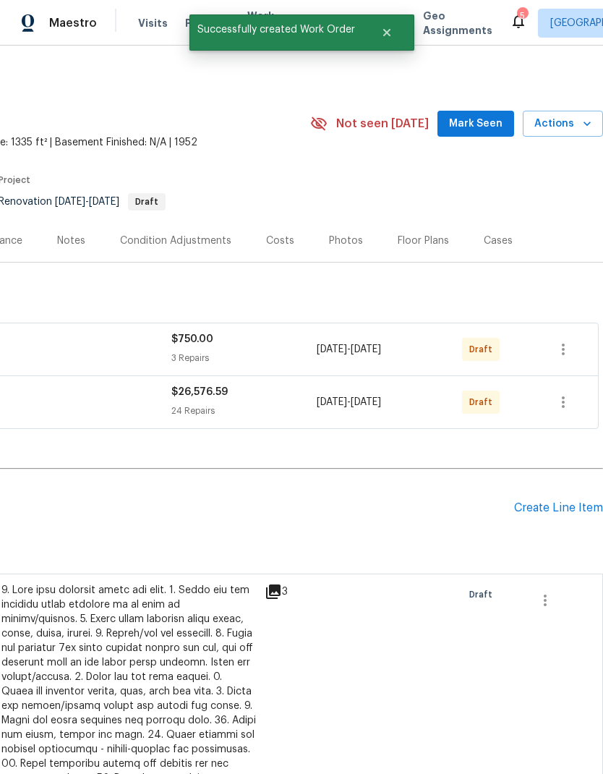
scroll to position [0, 214]
click at [570, 393] on icon "button" at bounding box center [563, 401] width 17 height 17
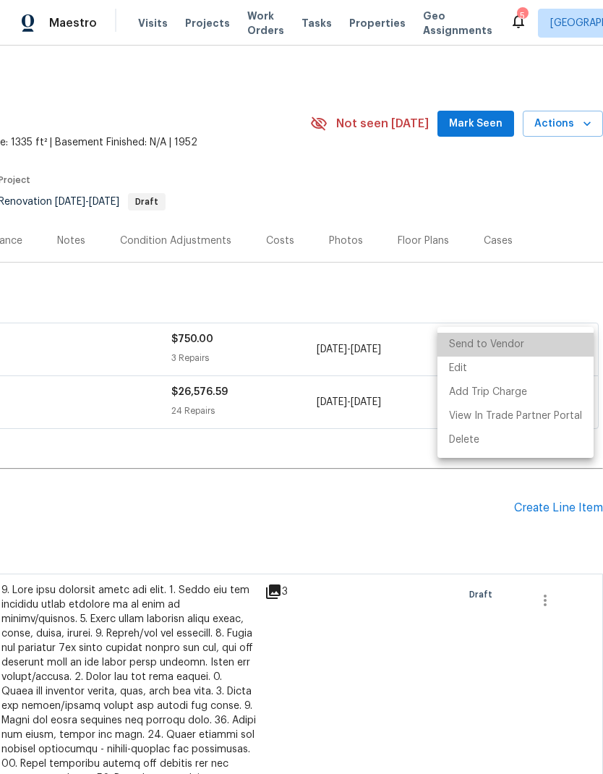
click at [516, 346] on li "Send to Vendor" at bounding box center [515, 345] width 156 height 24
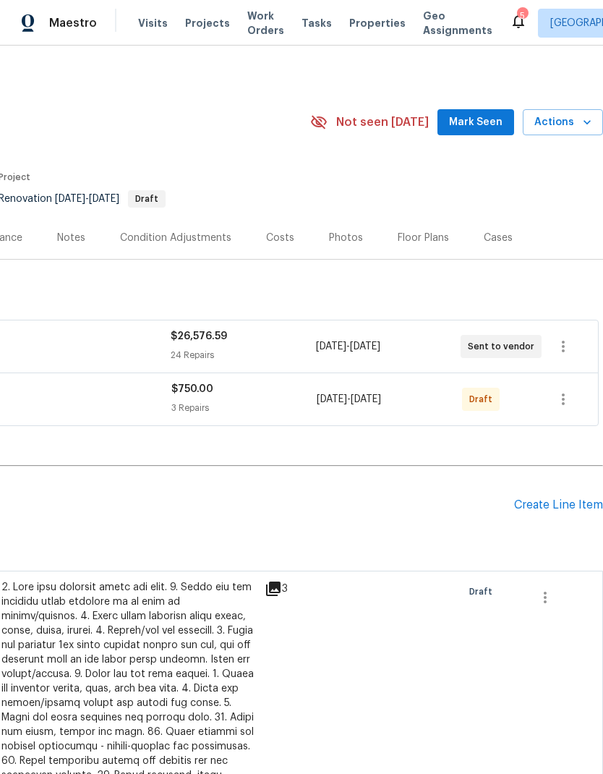
scroll to position [0, 214]
click at [569, 400] on icon "button" at bounding box center [563, 398] width 17 height 17
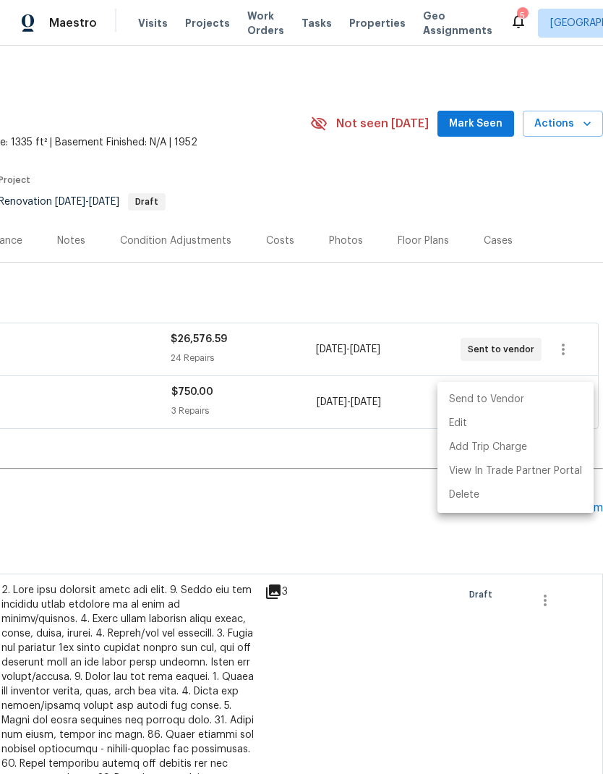
click at [510, 404] on li "Send to Vendor" at bounding box center [515, 400] width 156 height 24
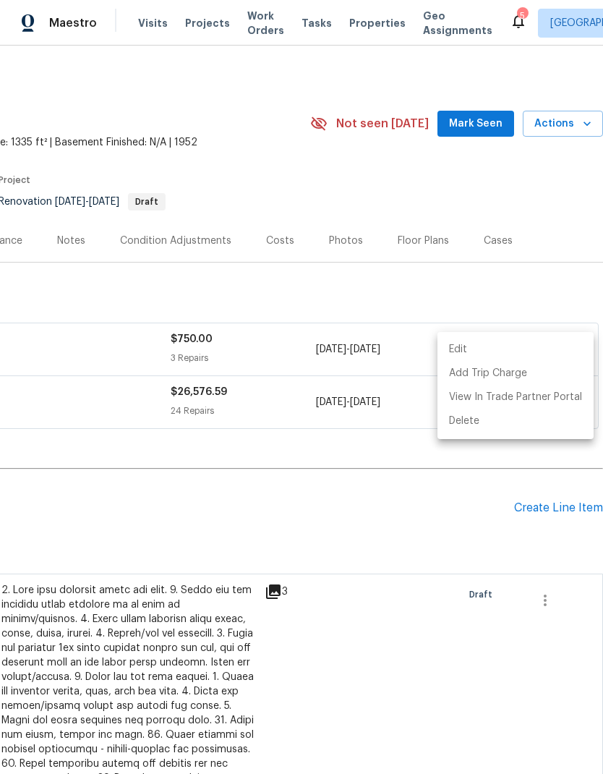
click at [306, 505] on div at bounding box center [301, 387] width 603 height 774
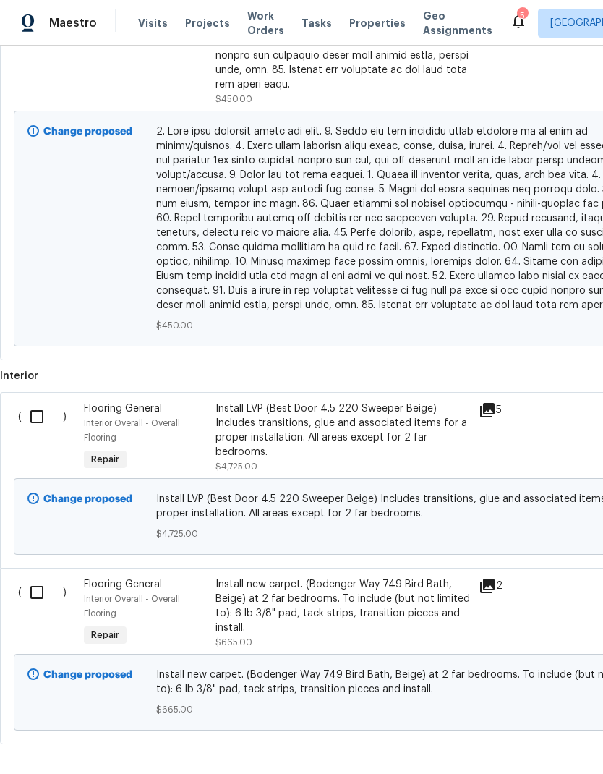
scroll to position [881, 0]
click at [41, 402] on input "checkbox" at bounding box center [42, 417] width 41 height 30
checkbox input "true"
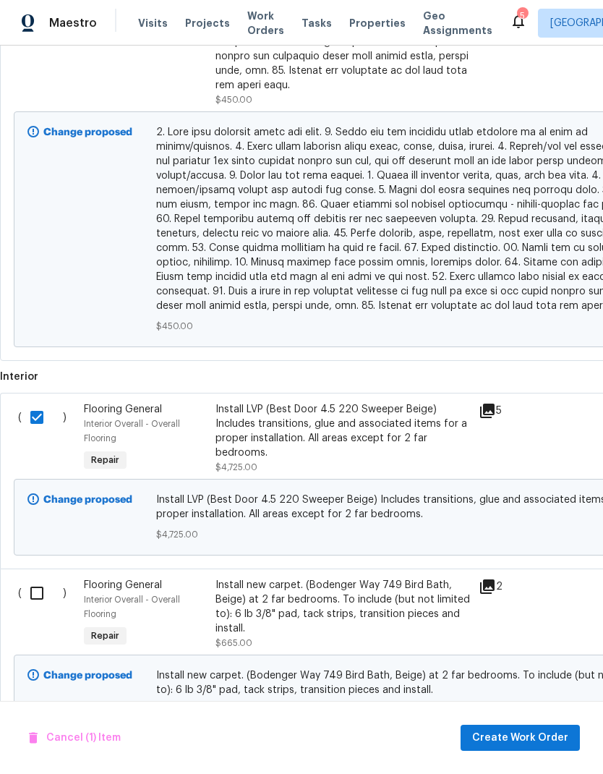
click at [30, 578] on input "checkbox" at bounding box center [42, 593] width 41 height 30
checkbox input "true"
click at [533, 744] on span "Create Work Order" at bounding box center [520, 738] width 96 height 18
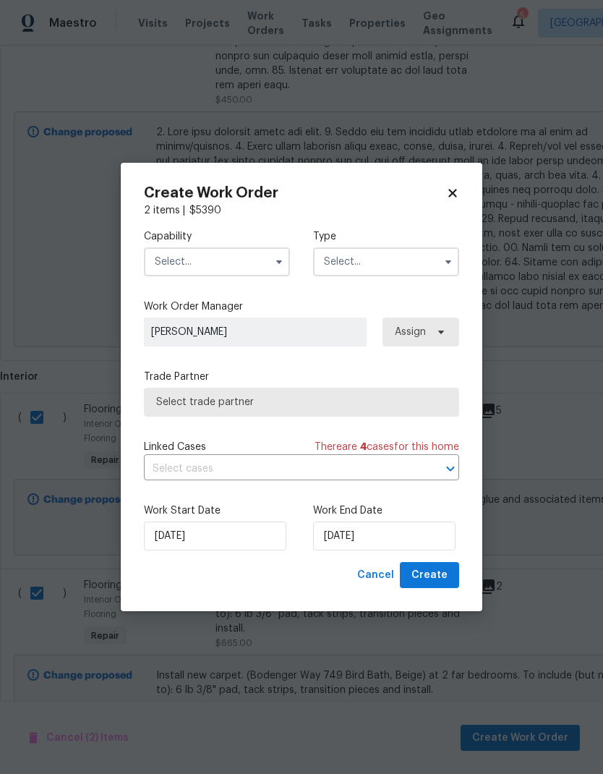
click at [241, 254] on input "text" at bounding box center [217, 261] width 146 height 29
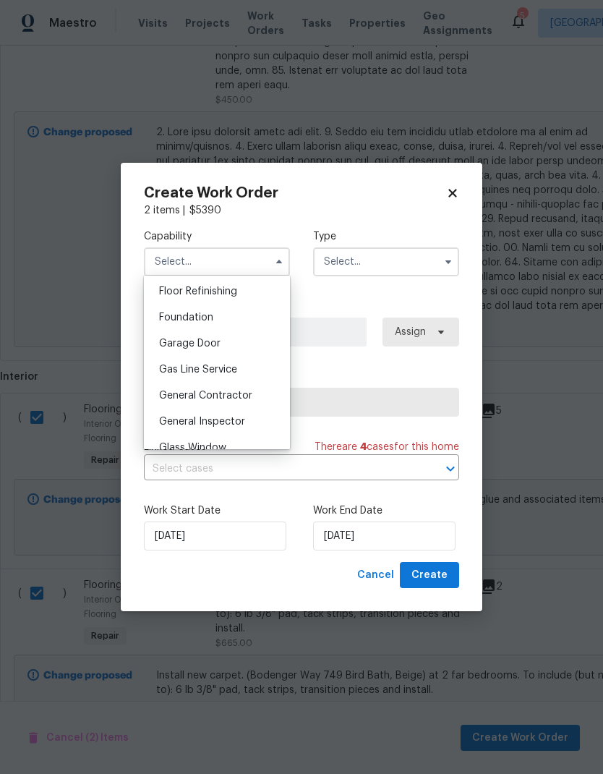
scroll to position [536, 0]
click at [213, 316] on div "Flooring" at bounding box center [216, 317] width 139 height 26
type input "Flooring"
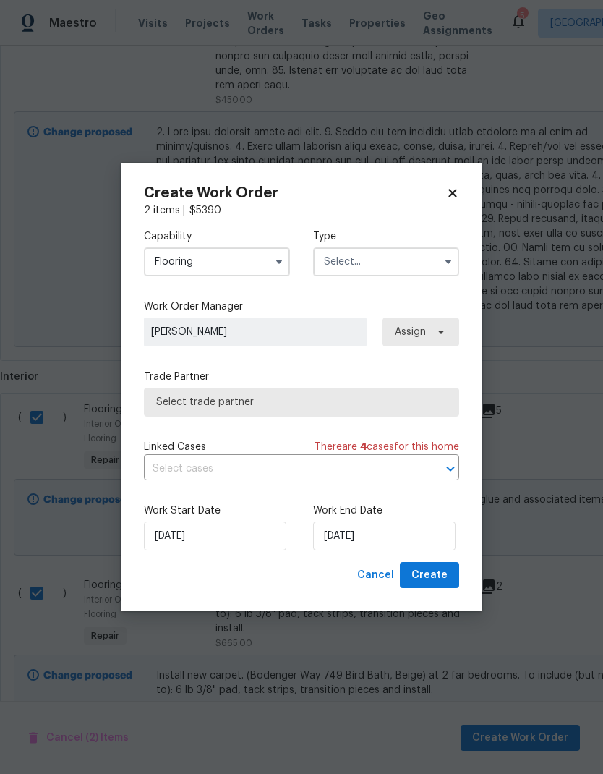
click at [394, 268] on input "text" at bounding box center [386, 261] width 146 height 29
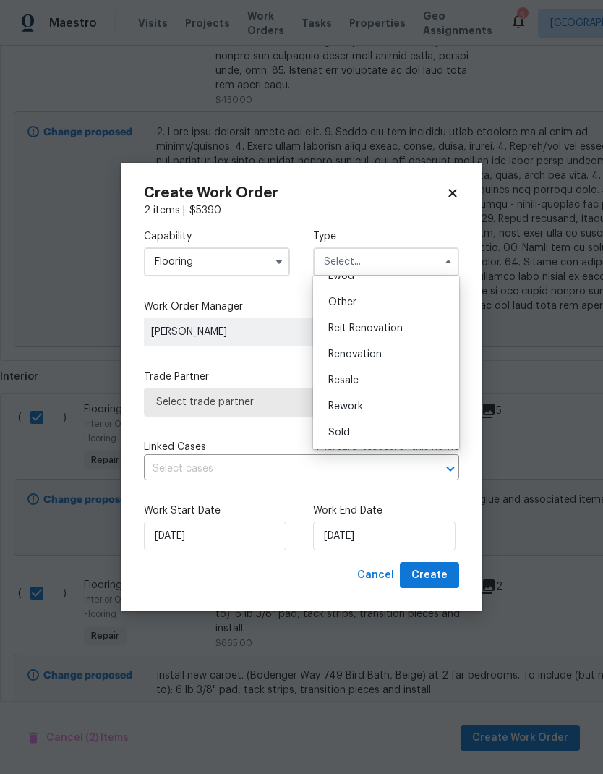
scroll to position [172, 0]
click at [392, 351] on div "Renovation" at bounding box center [386, 354] width 139 height 26
type input "Renovation"
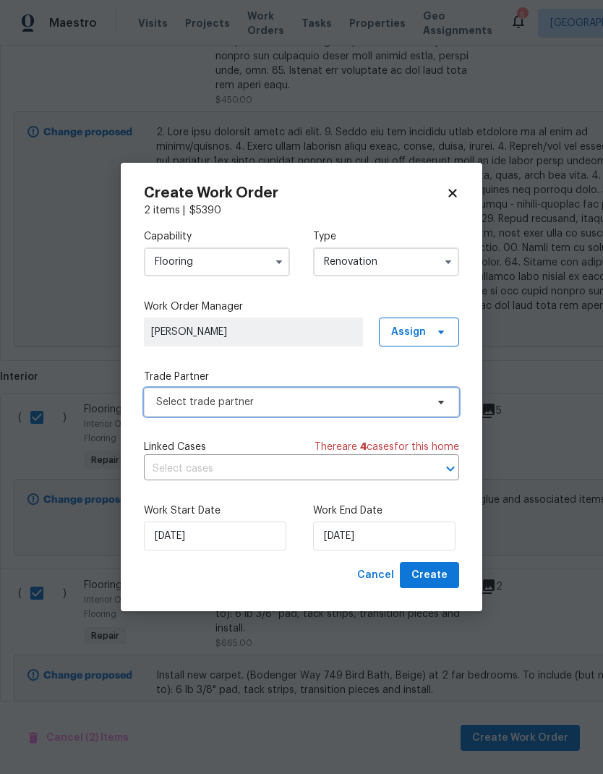
click at [322, 398] on span "Select trade partner" at bounding box center [291, 402] width 270 height 14
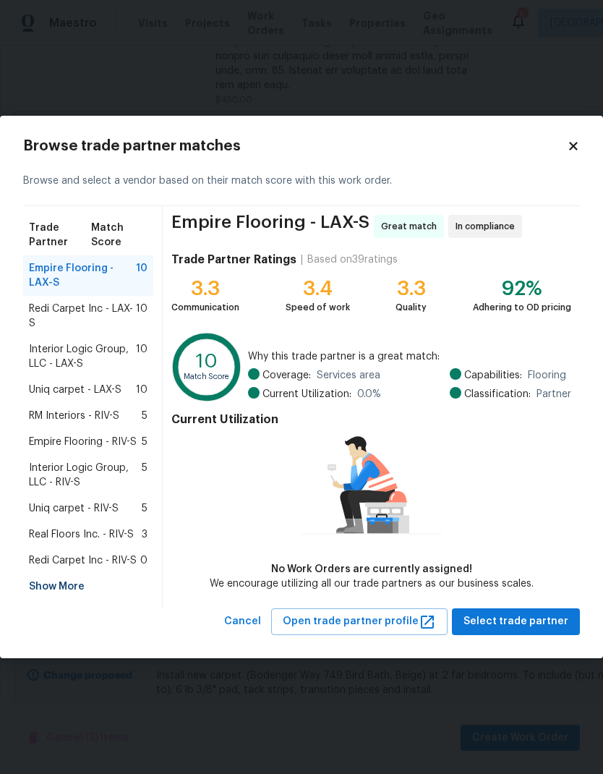
click at [79, 305] on span "Redi Carpet Inc - LAX-S" at bounding box center [82, 315] width 107 height 29
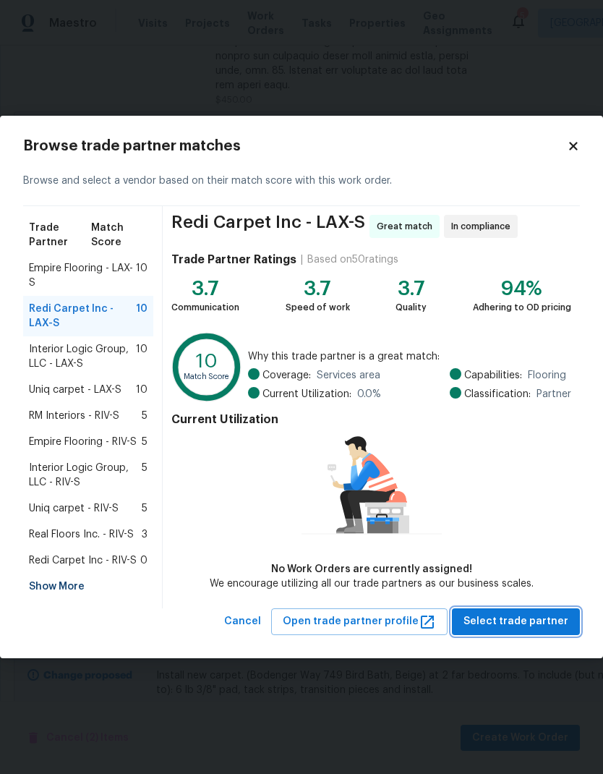
click at [528, 624] on span "Select trade partner" at bounding box center [515, 621] width 105 height 18
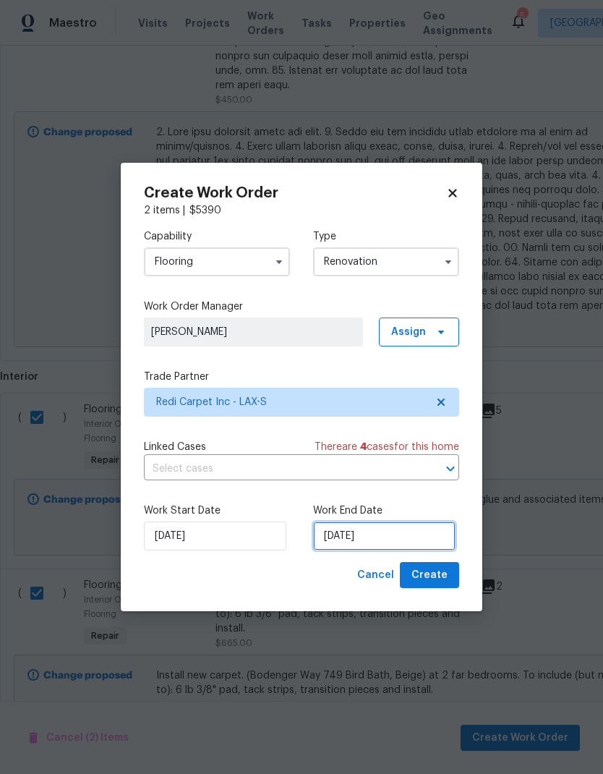
click at [356, 537] on input "[DATE]" at bounding box center [384, 535] width 142 height 29
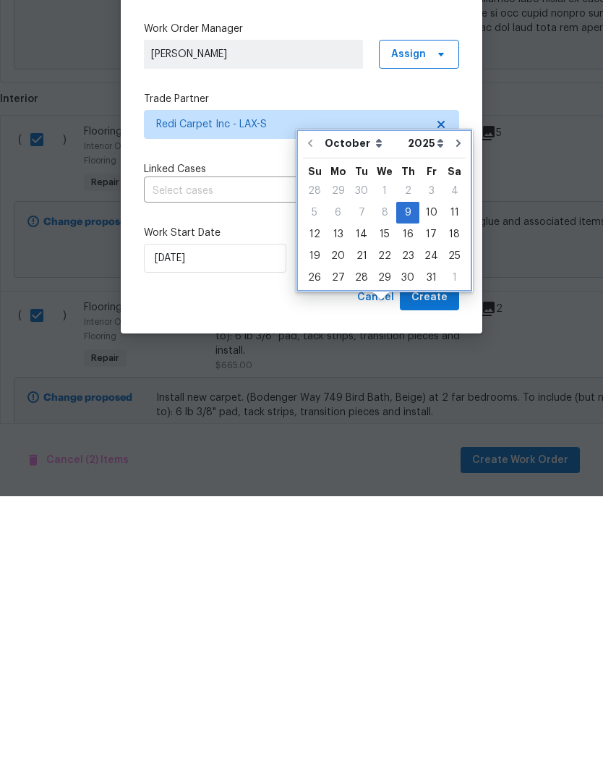
click at [455, 415] on icon "Go to next month" at bounding box center [459, 421] width 12 height 12
type input "[DATE]"
select select "10"
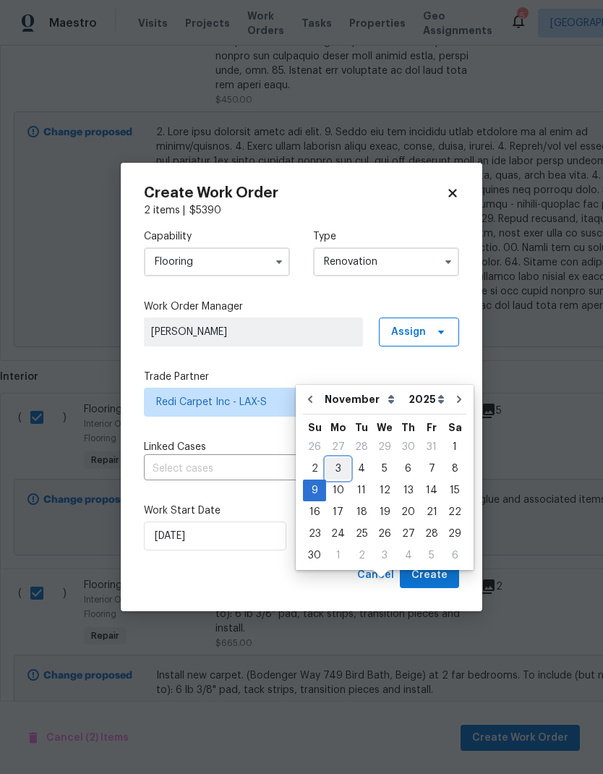
click at [330, 458] on div "3" at bounding box center [338, 468] width 24 height 20
type input "[DATE]"
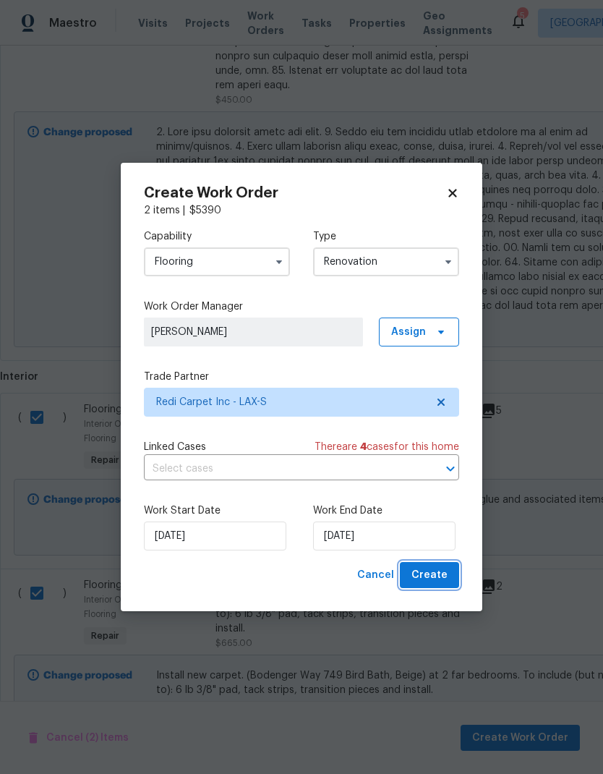
click at [431, 584] on span "Create" at bounding box center [429, 575] width 36 height 18
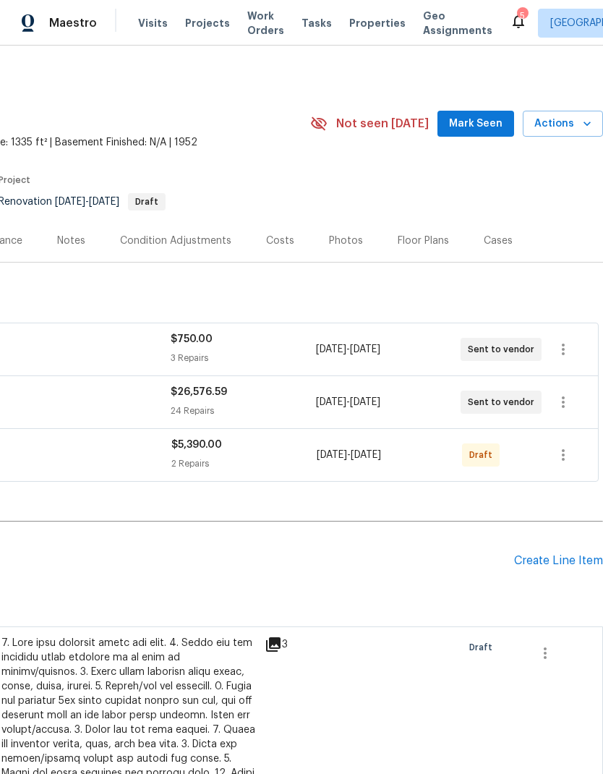
scroll to position [0, 214]
click at [563, 455] on icon "button" at bounding box center [563, 455] width 3 height 12
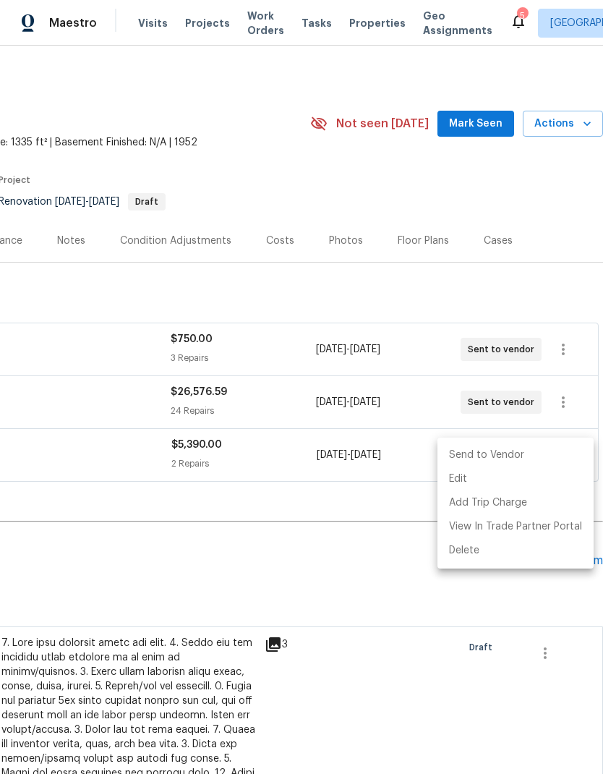
click at [512, 456] on li "Send to Vendor" at bounding box center [515, 455] width 156 height 24
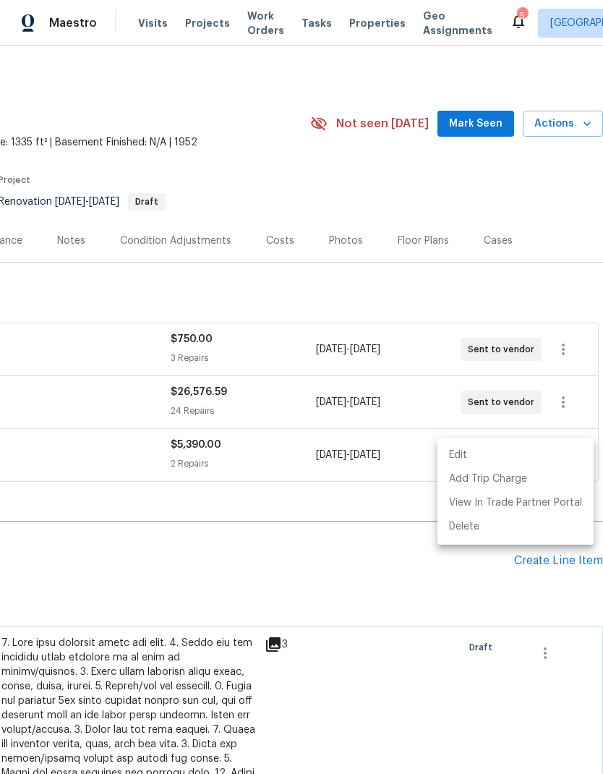
click at [344, 560] on div at bounding box center [301, 387] width 603 height 774
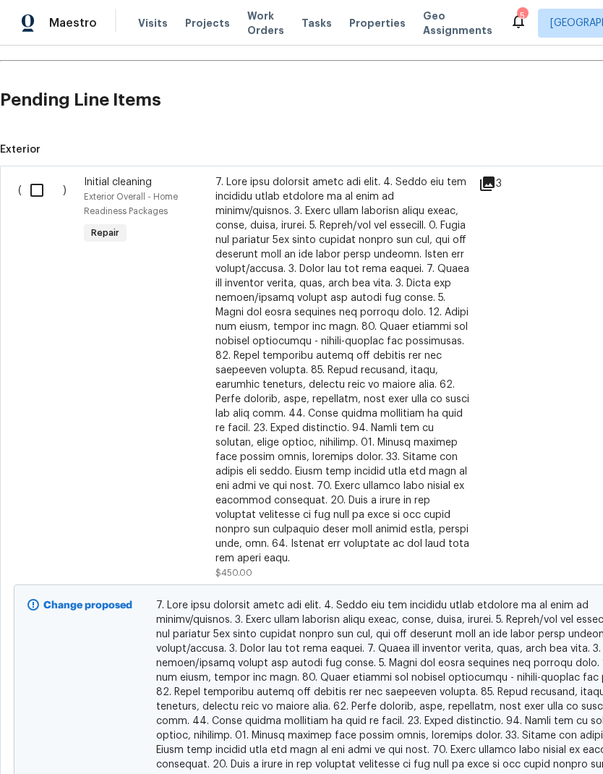
scroll to position [460, 0]
click at [28, 189] on input "checkbox" at bounding box center [42, 191] width 41 height 30
checkbox input "true"
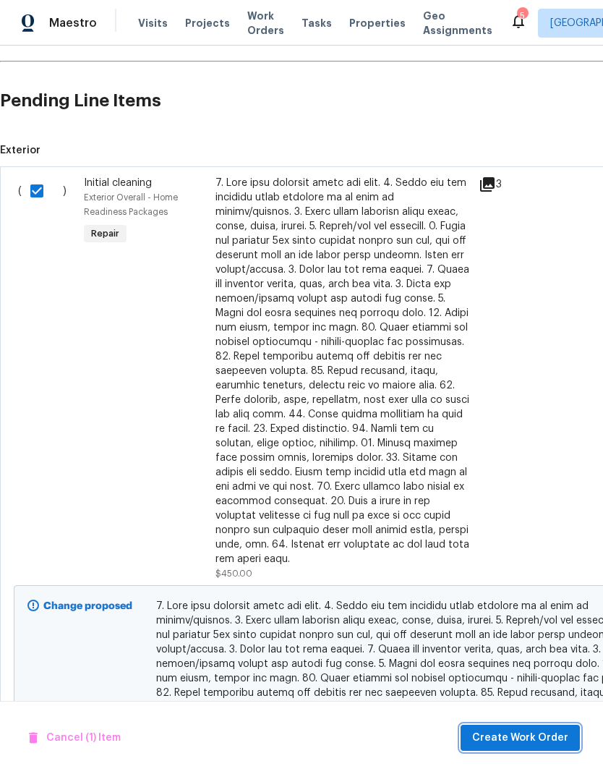
click at [514, 742] on span "Create Work Order" at bounding box center [520, 738] width 96 height 18
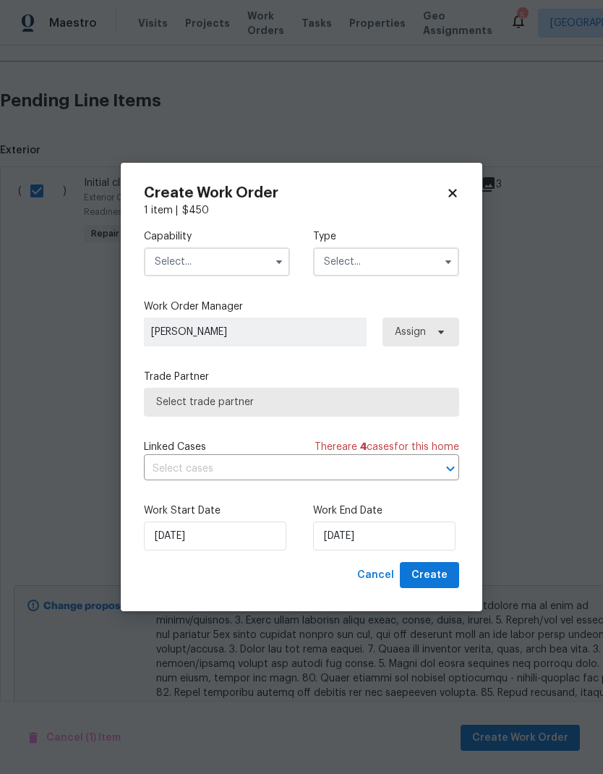
click at [241, 256] on input "text" at bounding box center [217, 261] width 146 height 29
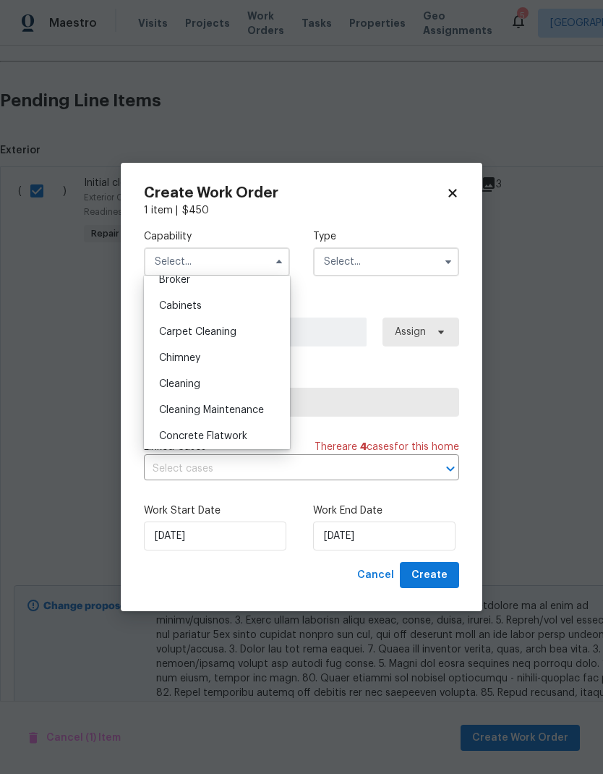
scroll to position [125, 0]
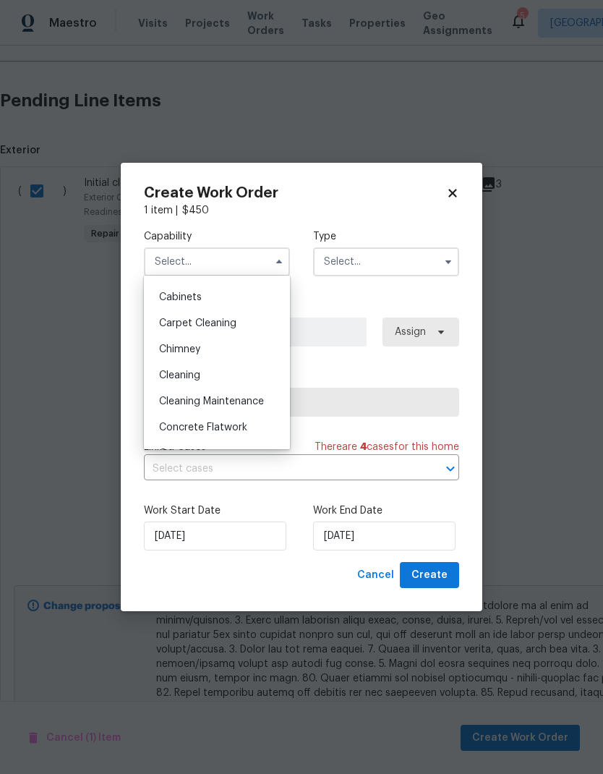
click at [225, 376] on div "Cleaning" at bounding box center [216, 375] width 139 height 26
type input "Cleaning"
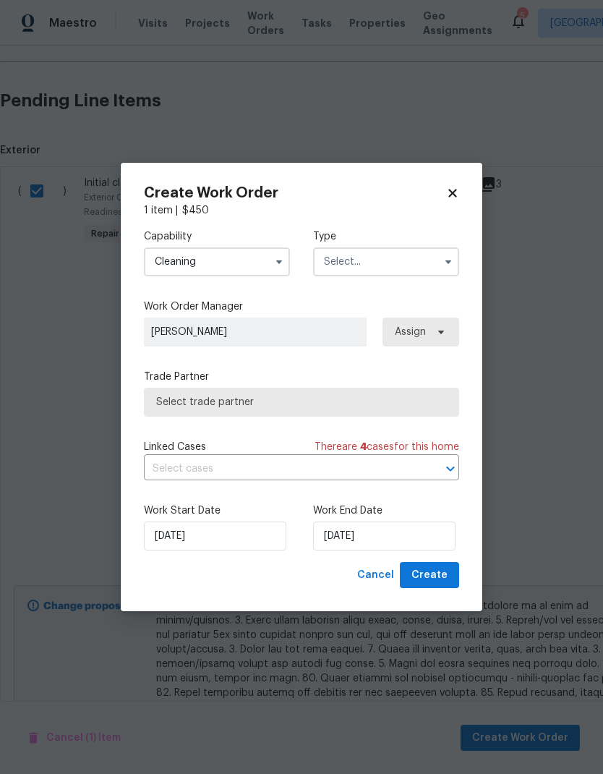
click at [408, 264] on input "text" at bounding box center [386, 261] width 146 height 29
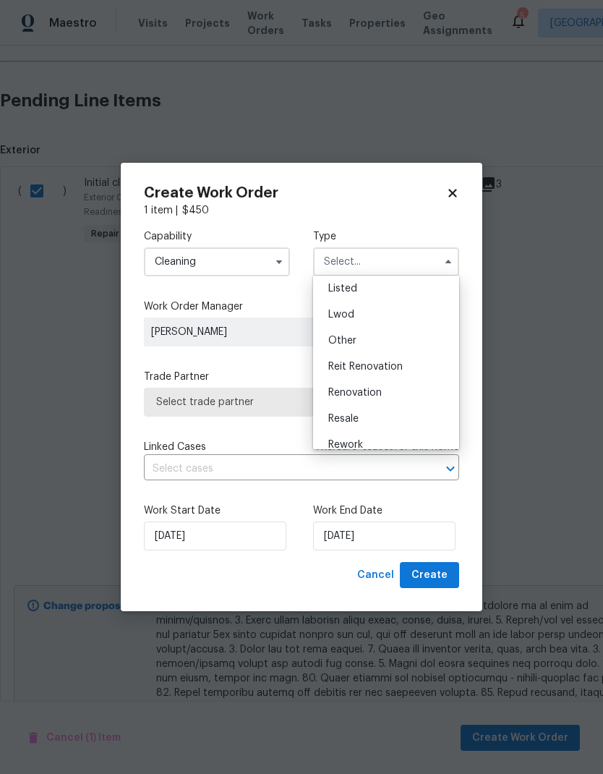
scroll to position [140, 0]
click at [390, 385] on div "Renovation" at bounding box center [386, 387] width 139 height 26
type input "Renovation"
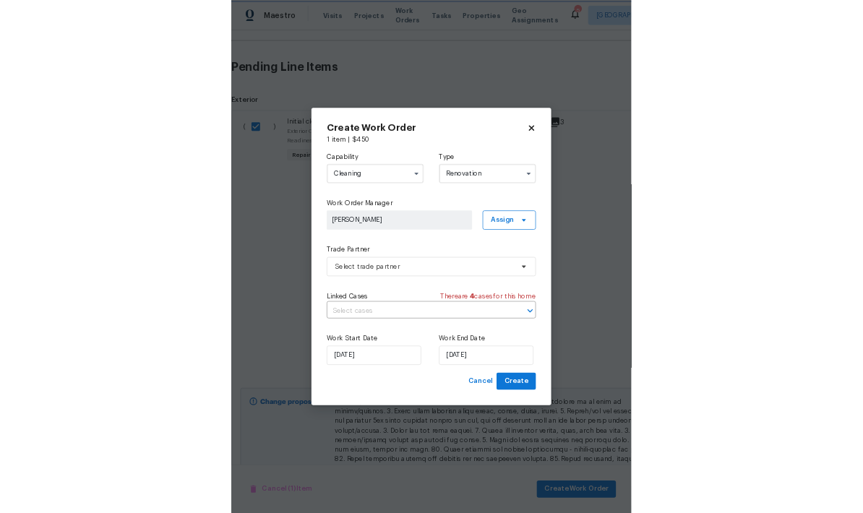
scroll to position [0, 0]
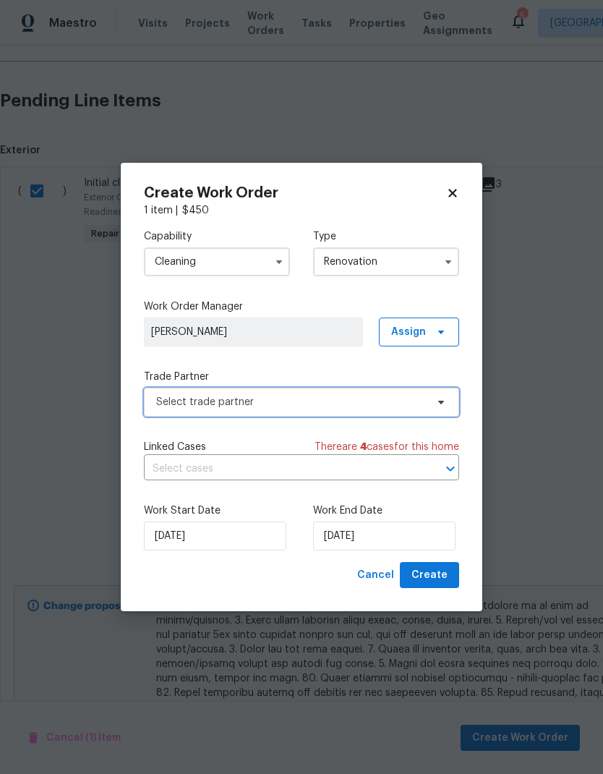
click at [313, 403] on span "Select trade partner" at bounding box center [291, 402] width 270 height 14
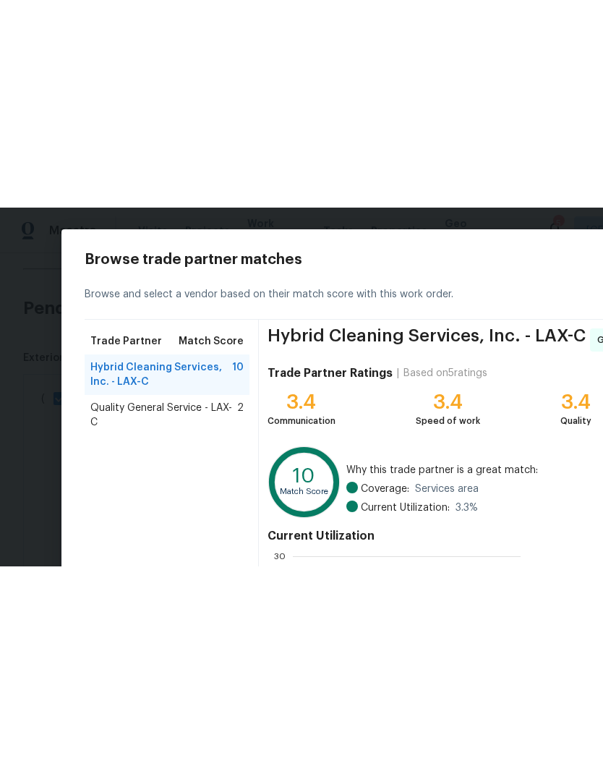
scroll to position [202, 227]
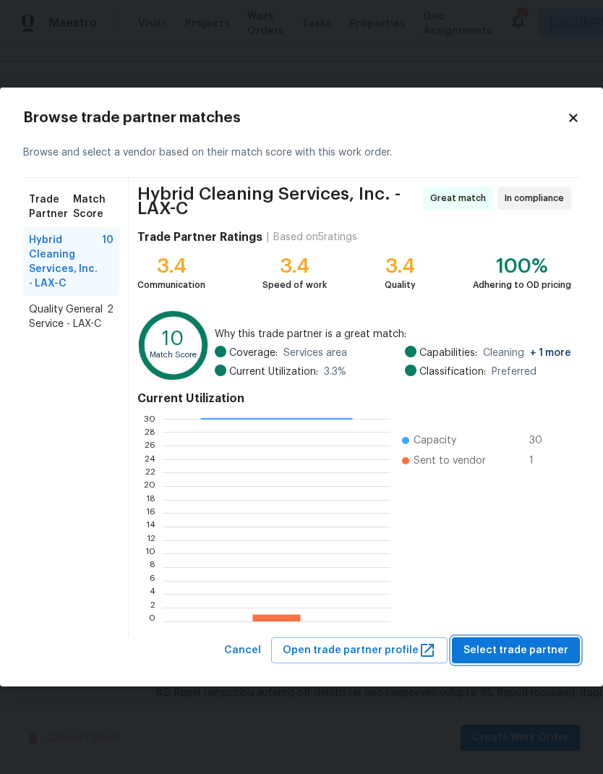
click at [521, 650] on span "Select trade partner" at bounding box center [515, 650] width 105 height 18
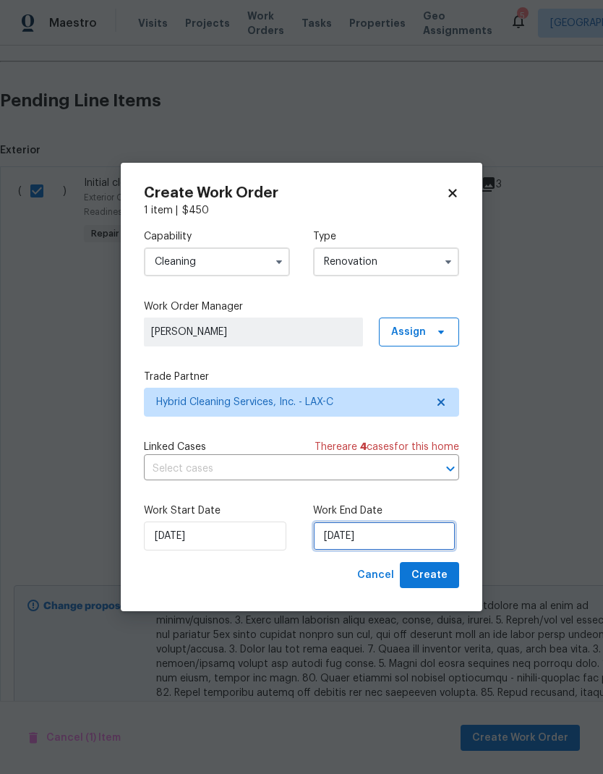
click at [364, 541] on input "10/9/2025" at bounding box center [384, 535] width 142 height 29
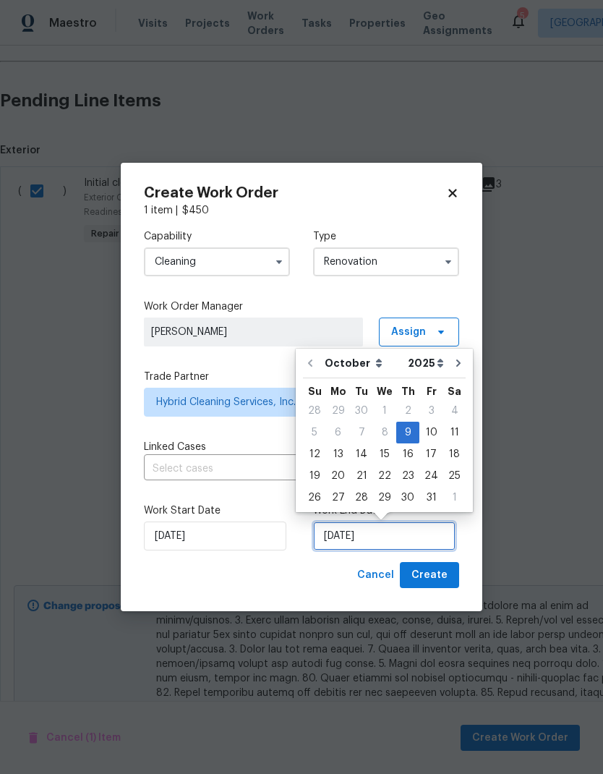
scroll to position [11, 0]
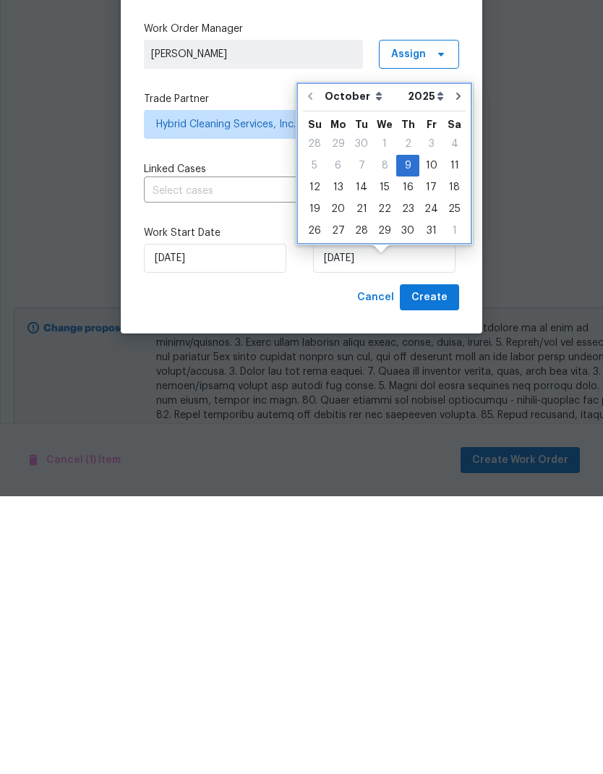
click at [456, 370] on icon "Go to next month" at bounding box center [458, 373] width 4 height 7
type input "11/9/2025"
select select "10"
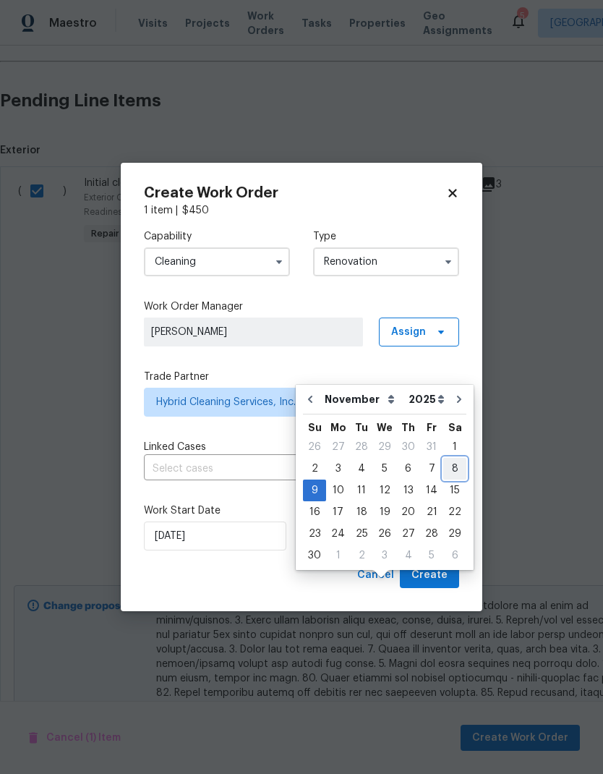
click at [448, 458] on div "8" at bounding box center [454, 468] width 23 height 20
type input "11/8/2025"
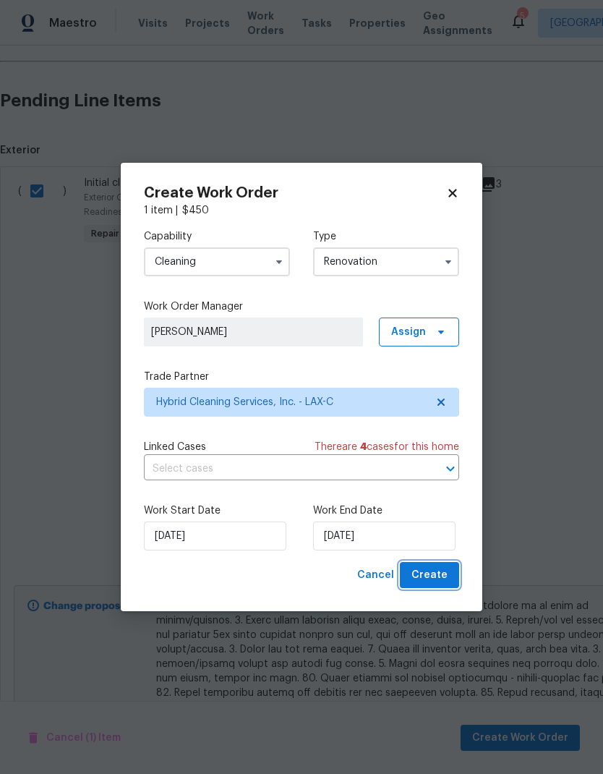
click at [434, 576] on span "Create" at bounding box center [429, 575] width 36 height 18
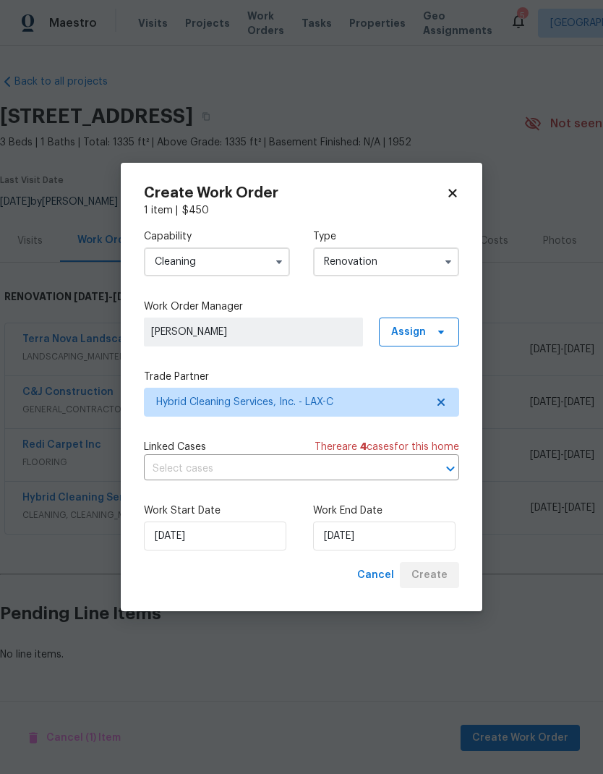
scroll to position [0, 0]
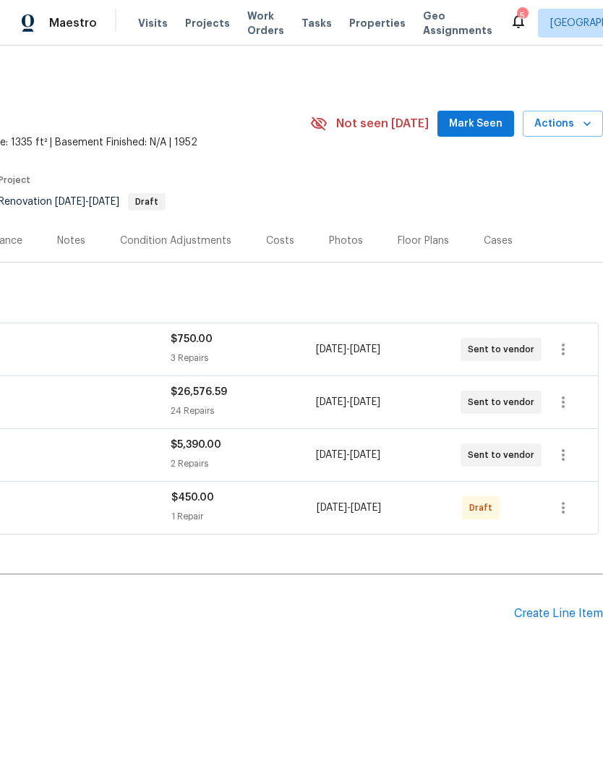
scroll to position [0, 214]
click at [565, 513] on icon "button" at bounding box center [563, 507] width 17 height 17
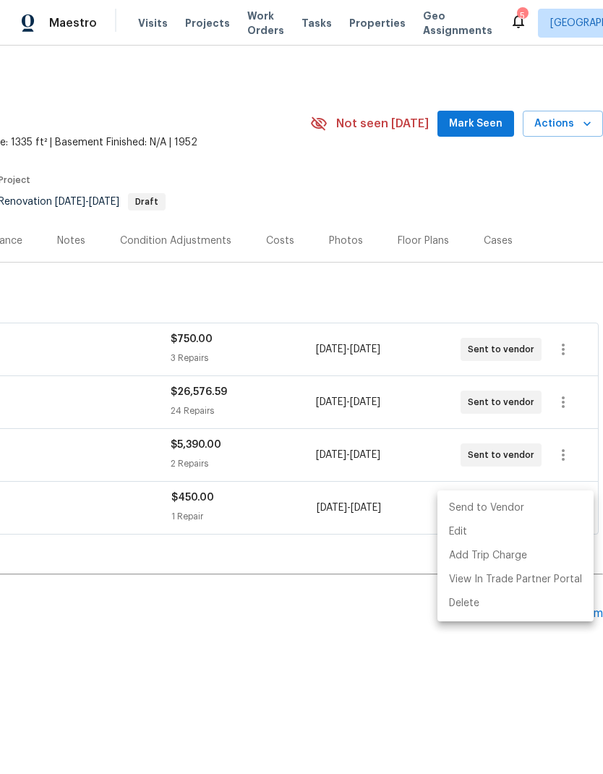
click at [525, 508] on li "Send to Vendor" at bounding box center [515, 508] width 156 height 24
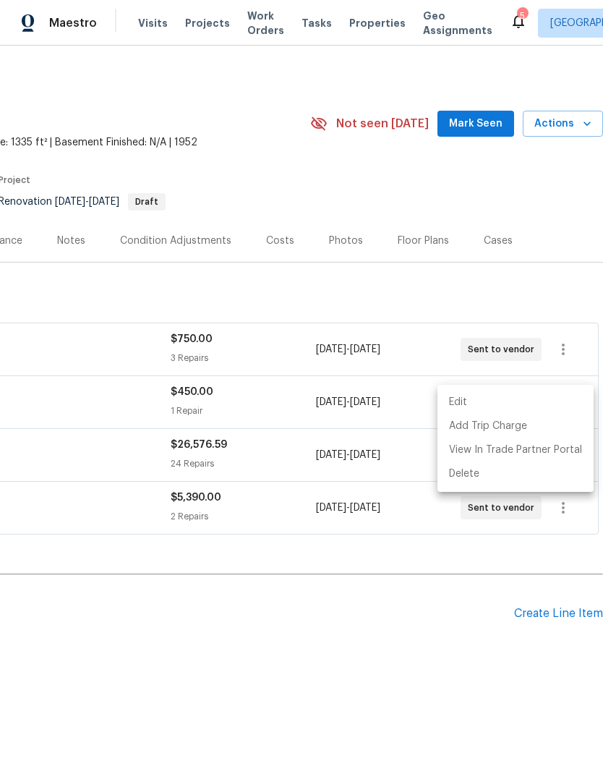
click at [371, 625] on div at bounding box center [301, 387] width 603 height 774
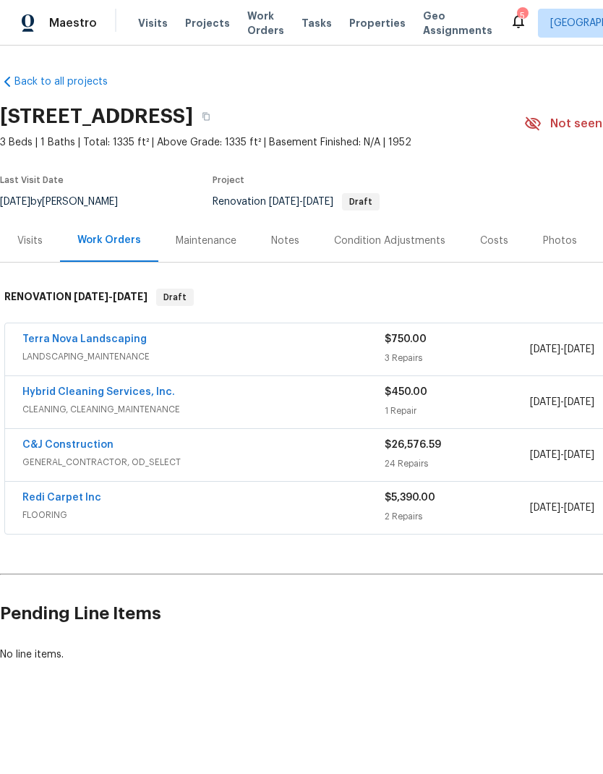
scroll to position [0, 0]
click at [405, 240] on div "Condition Adjustments" at bounding box center [389, 241] width 111 height 14
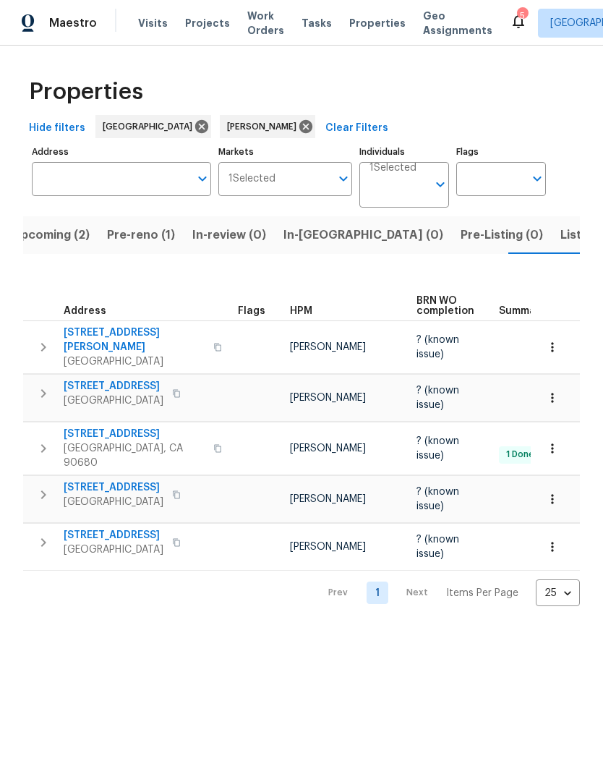
click at [106, 380] on span "[STREET_ADDRESS]" at bounding box center [114, 386] width 100 height 14
click at [129, 241] on span "Pre-reno (1)" at bounding box center [141, 235] width 68 height 20
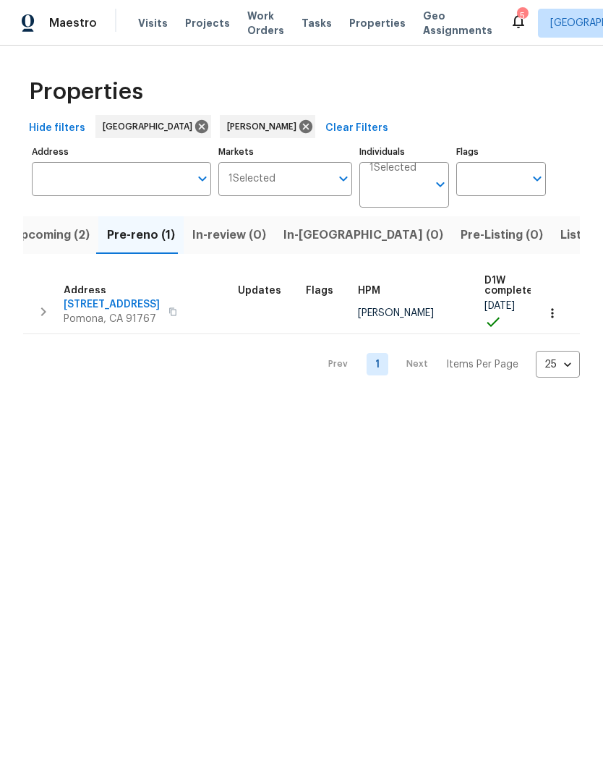
scroll to position [8, 0]
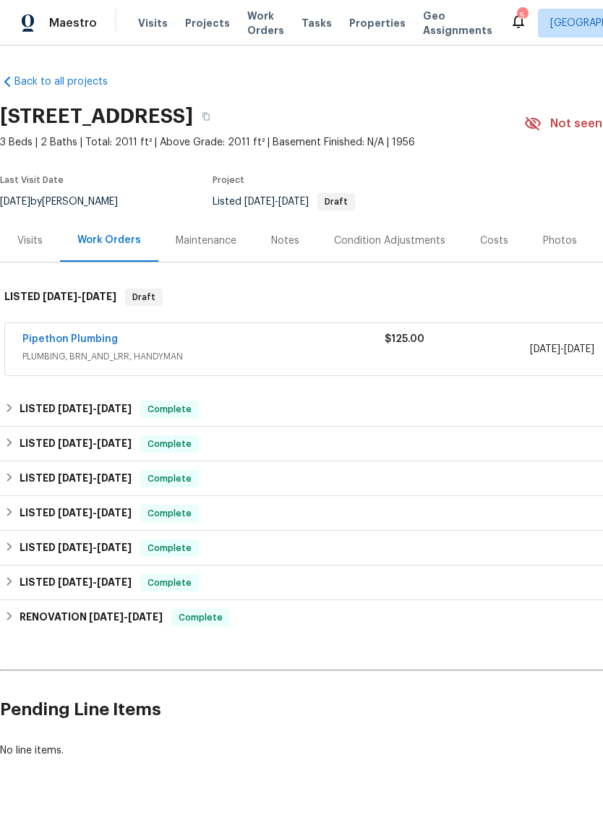
click at [81, 336] on link "Pipethon Plumbing" at bounding box center [69, 339] width 95 height 10
